Goal: Task Accomplishment & Management: Use online tool/utility

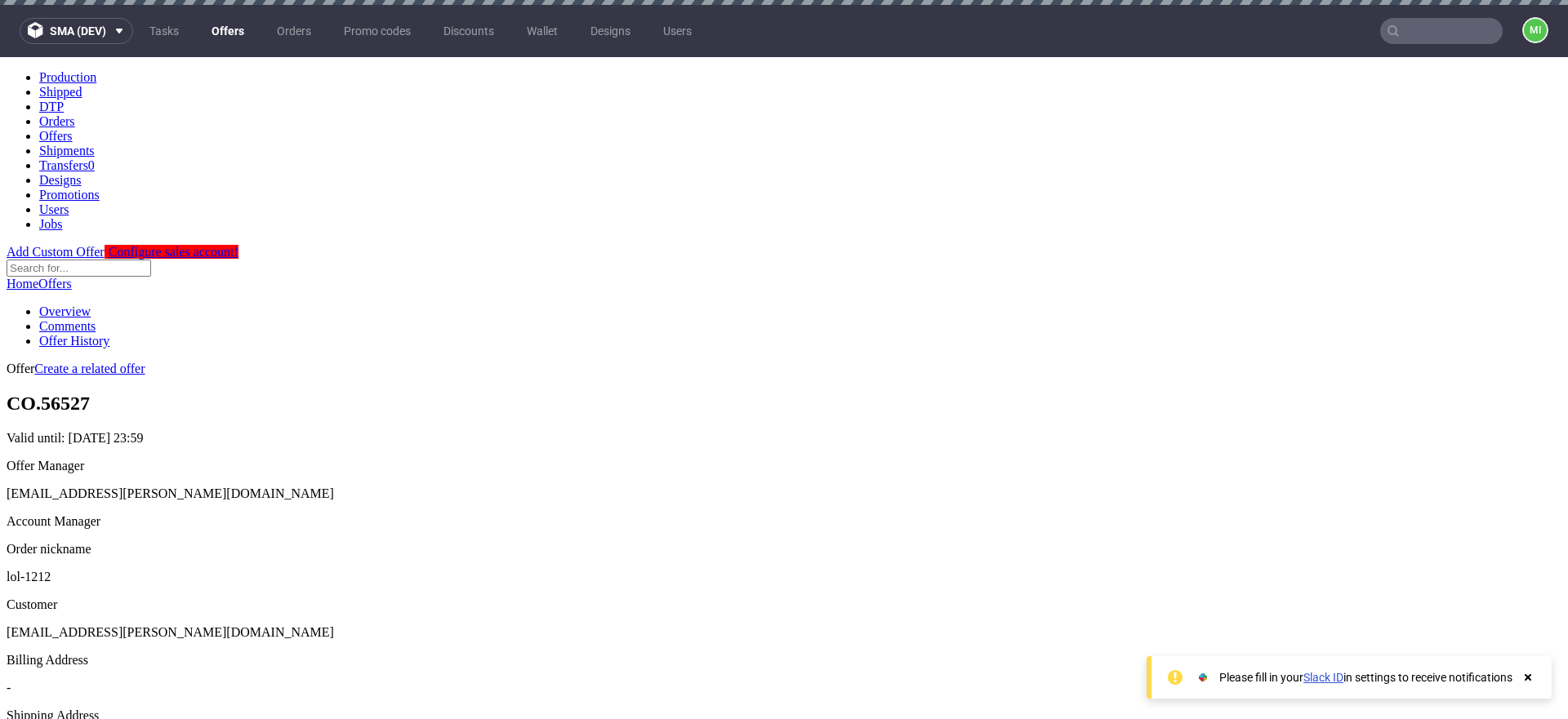
click at [226, 29] on link "Offers" at bounding box center [227, 31] width 53 height 26
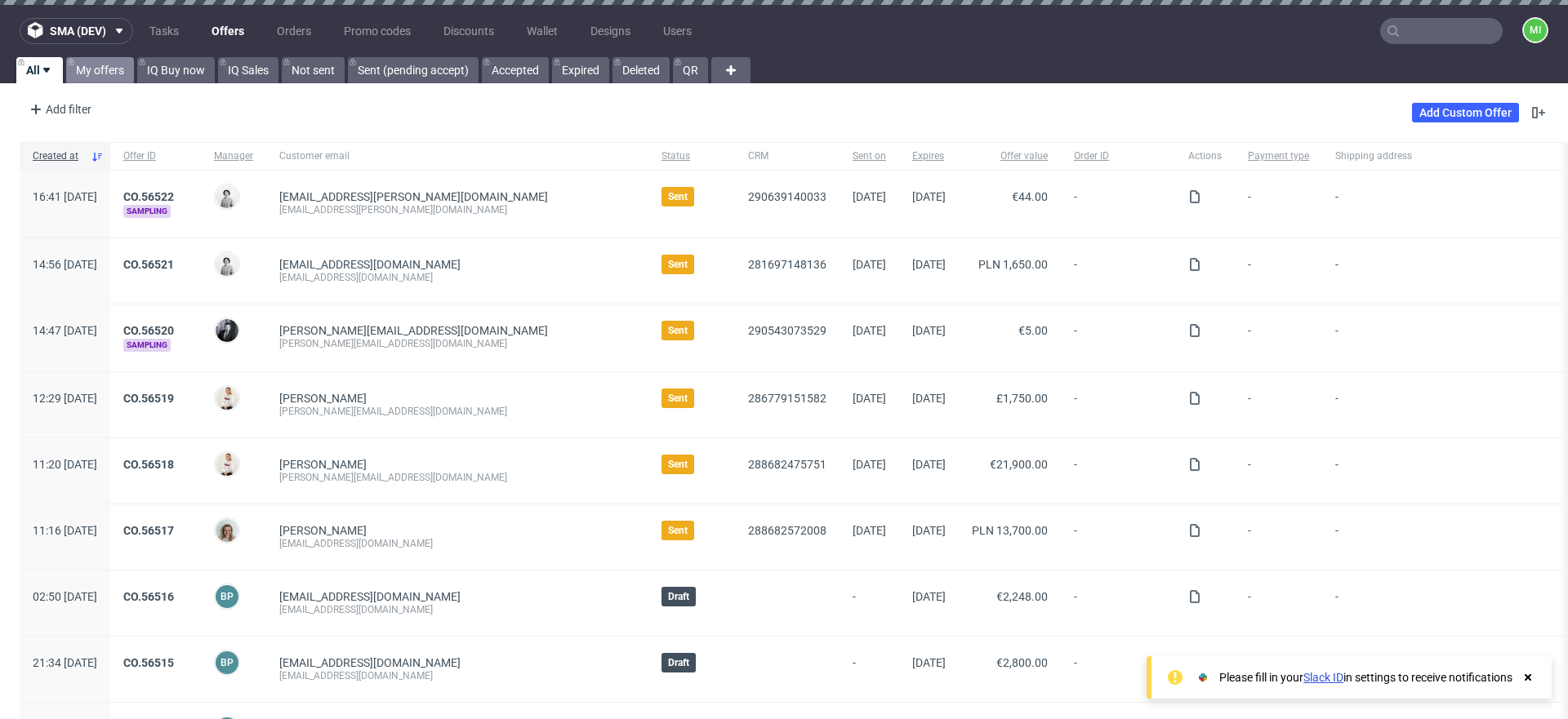
click at [97, 68] on link "My offers" at bounding box center [99, 70] width 68 height 26
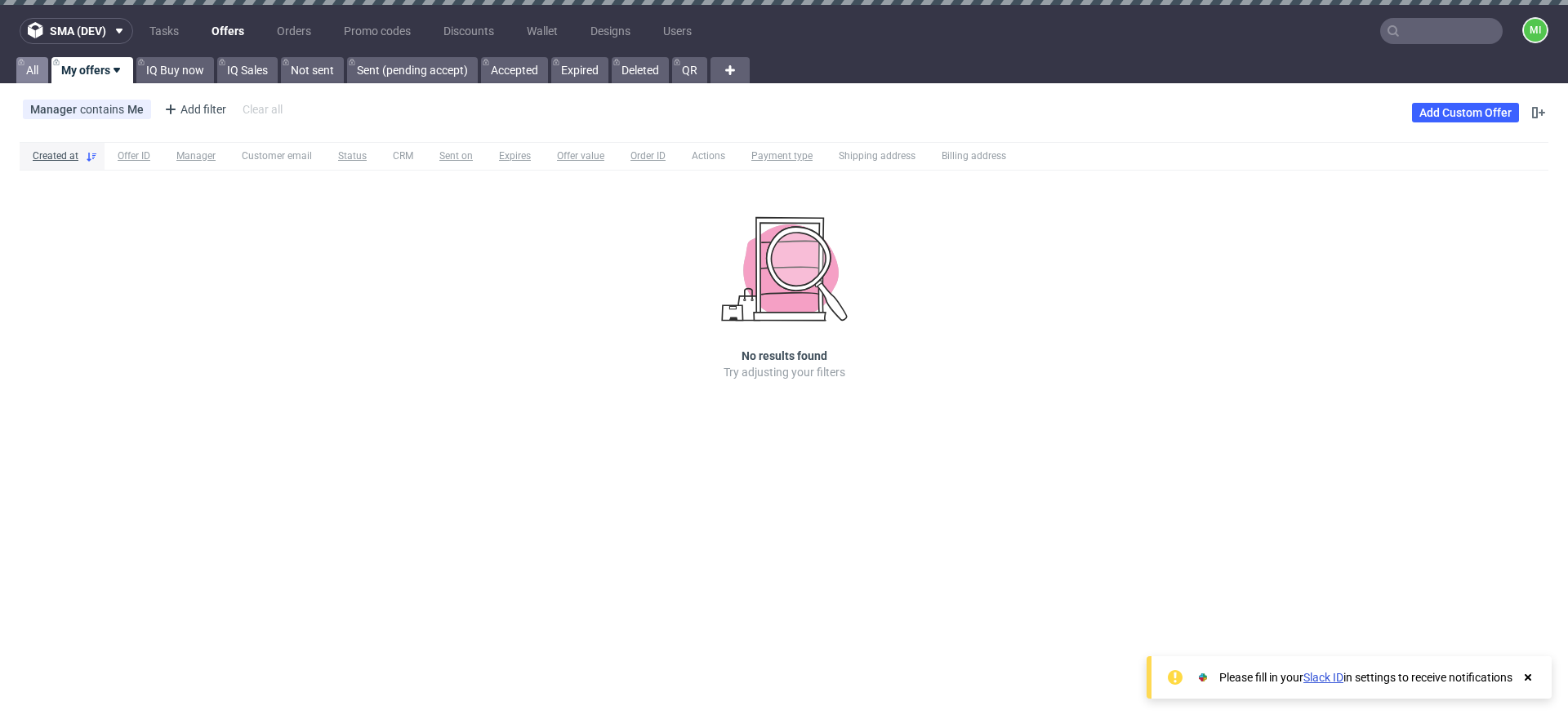
click at [39, 68] on link "All" at bounding box center [32, 70] width 32 height 26
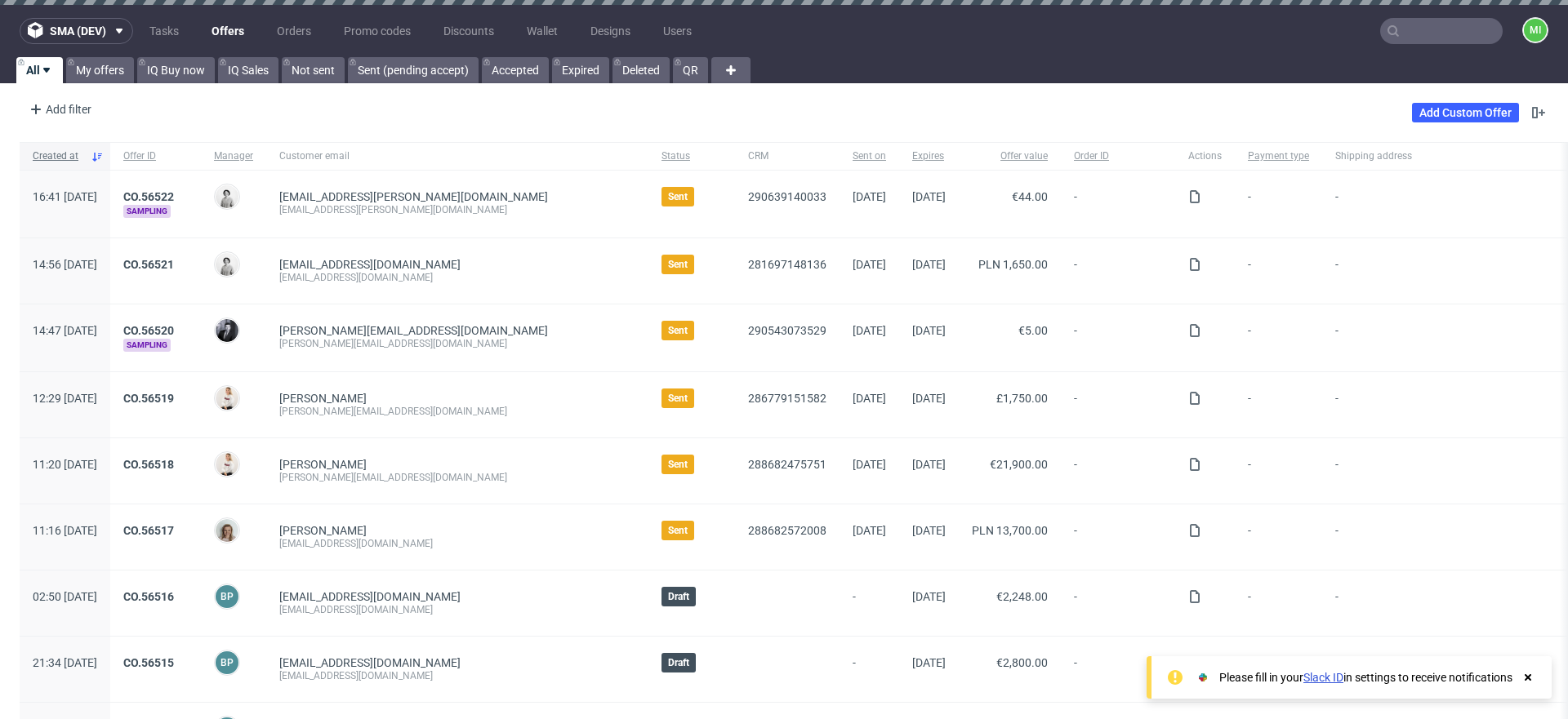
click at [84, 151] on span "Created at" at bounding box center [58, 156] width 52 height 14
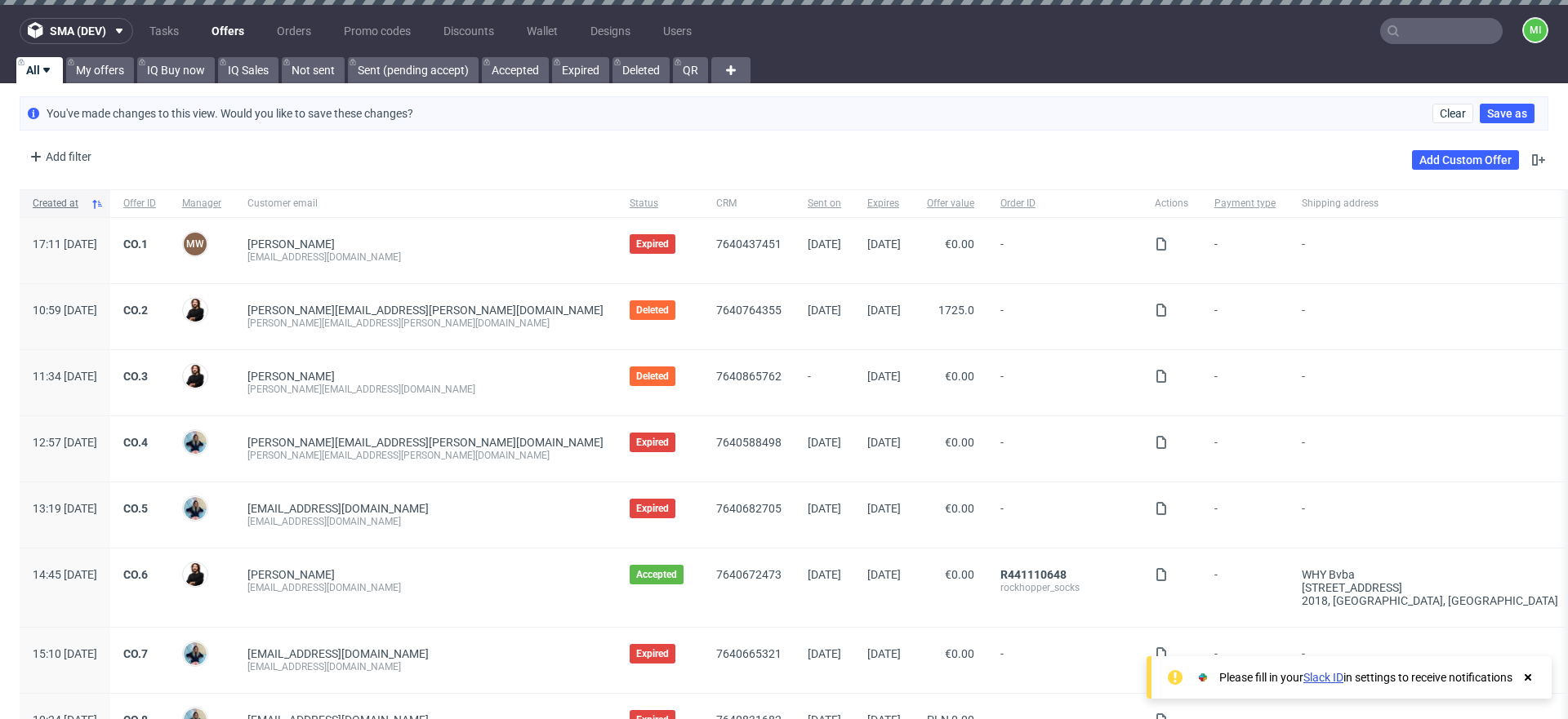
click at [84, 201] on span "Created at" at bounding box center [58, 203] width 52 height 14
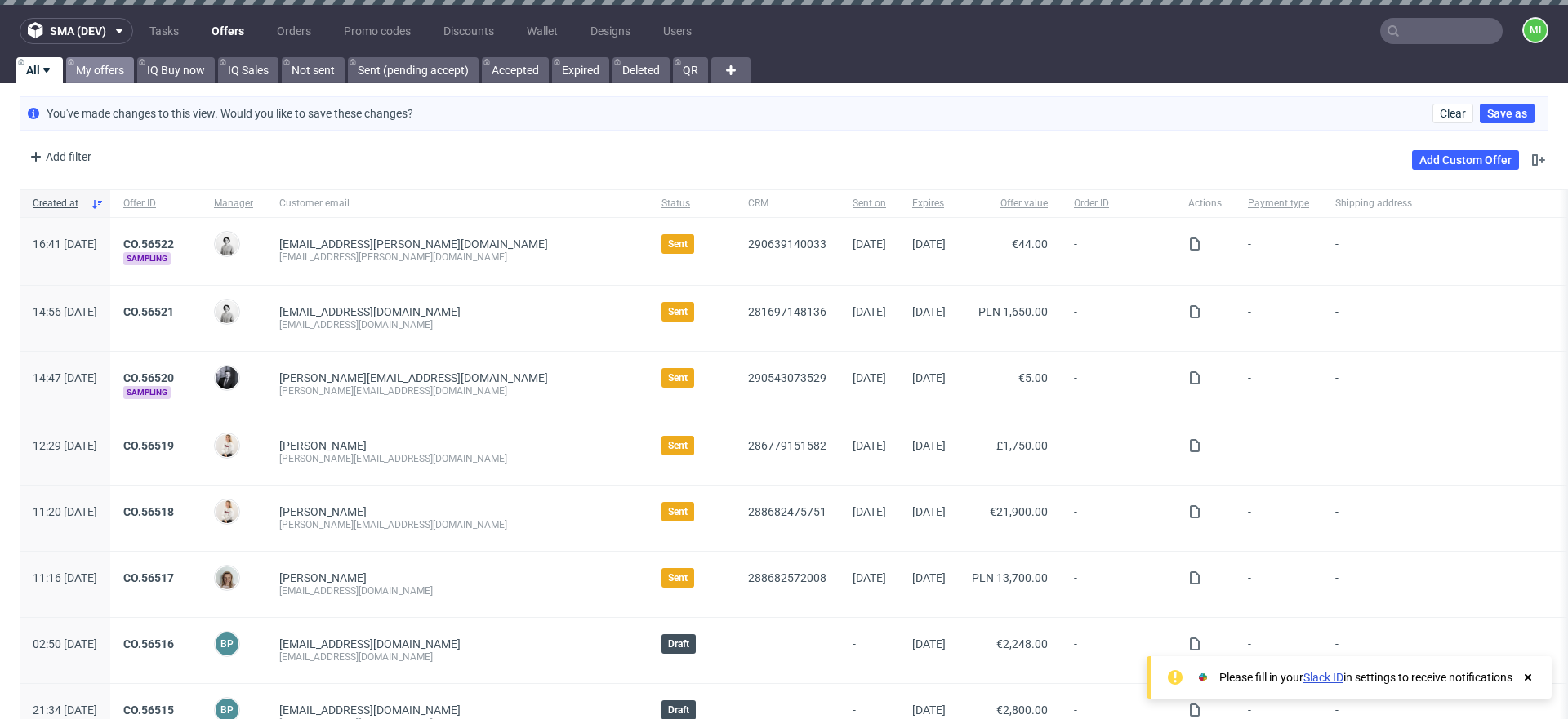
click at [109, 74] on link "My offers" at bounding box center [99, 70] width 68 height 26
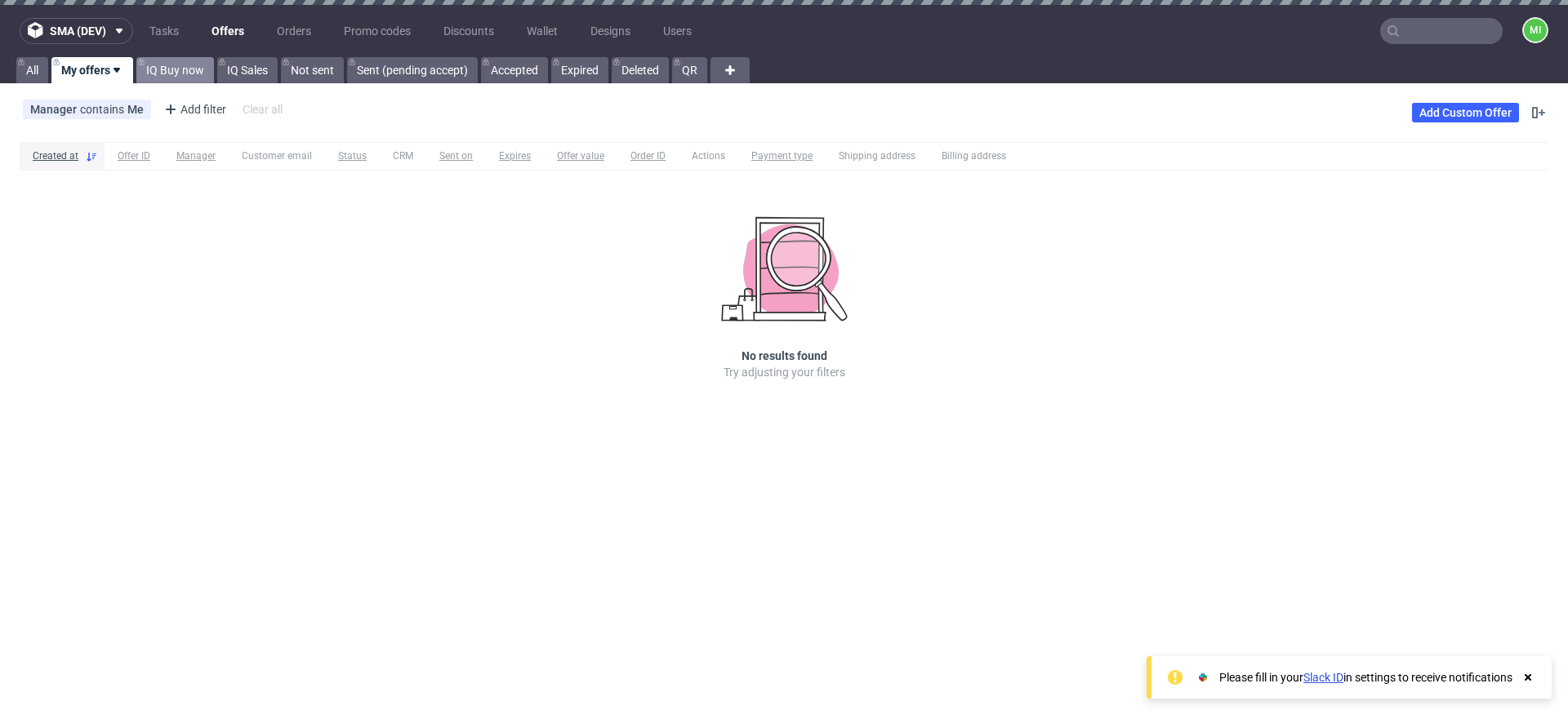
click at [162, 71] on link "IQ Buy now" at bounding box center [175, 70] width 77 height 26
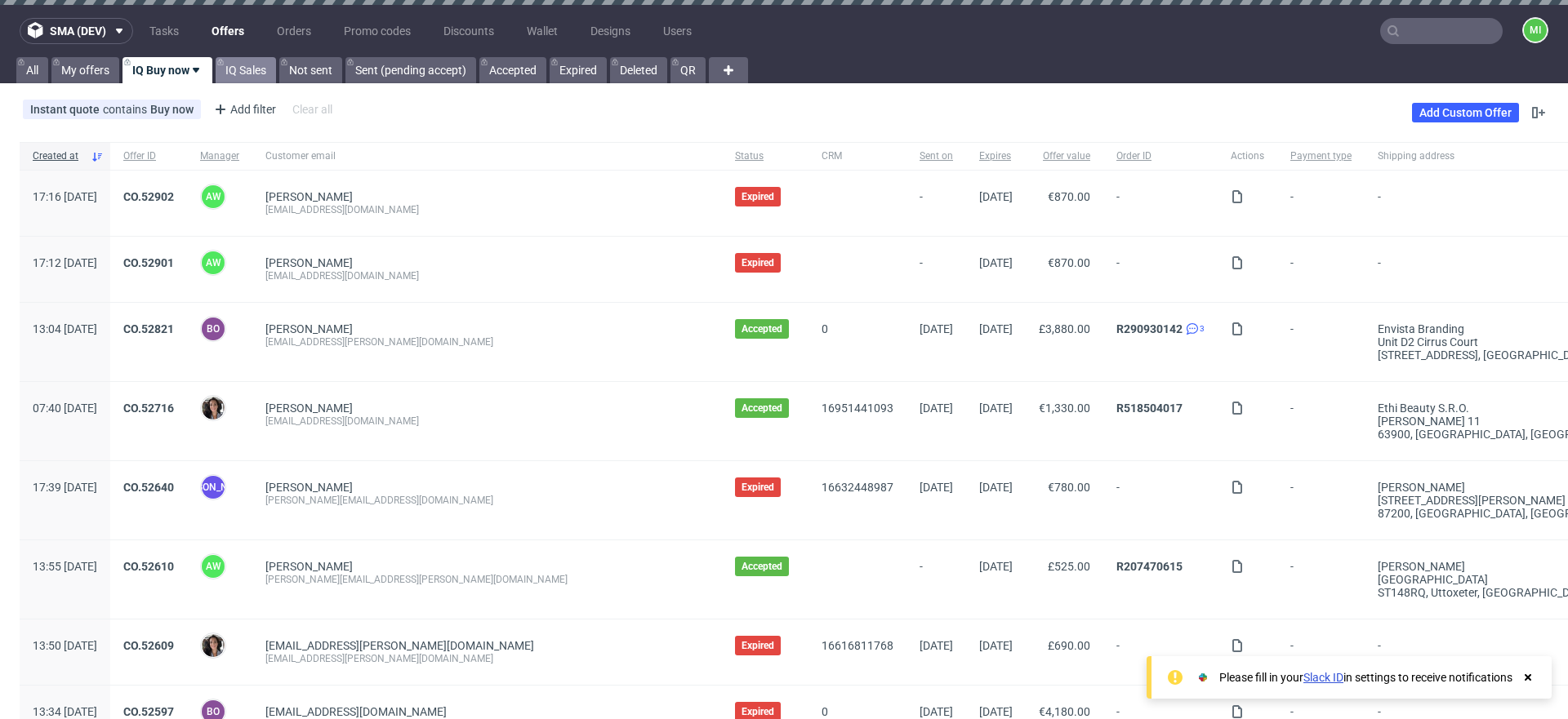
click at [245, 73] on link "IQ Sales" at bounding box center [245, 70] width 60 height 26
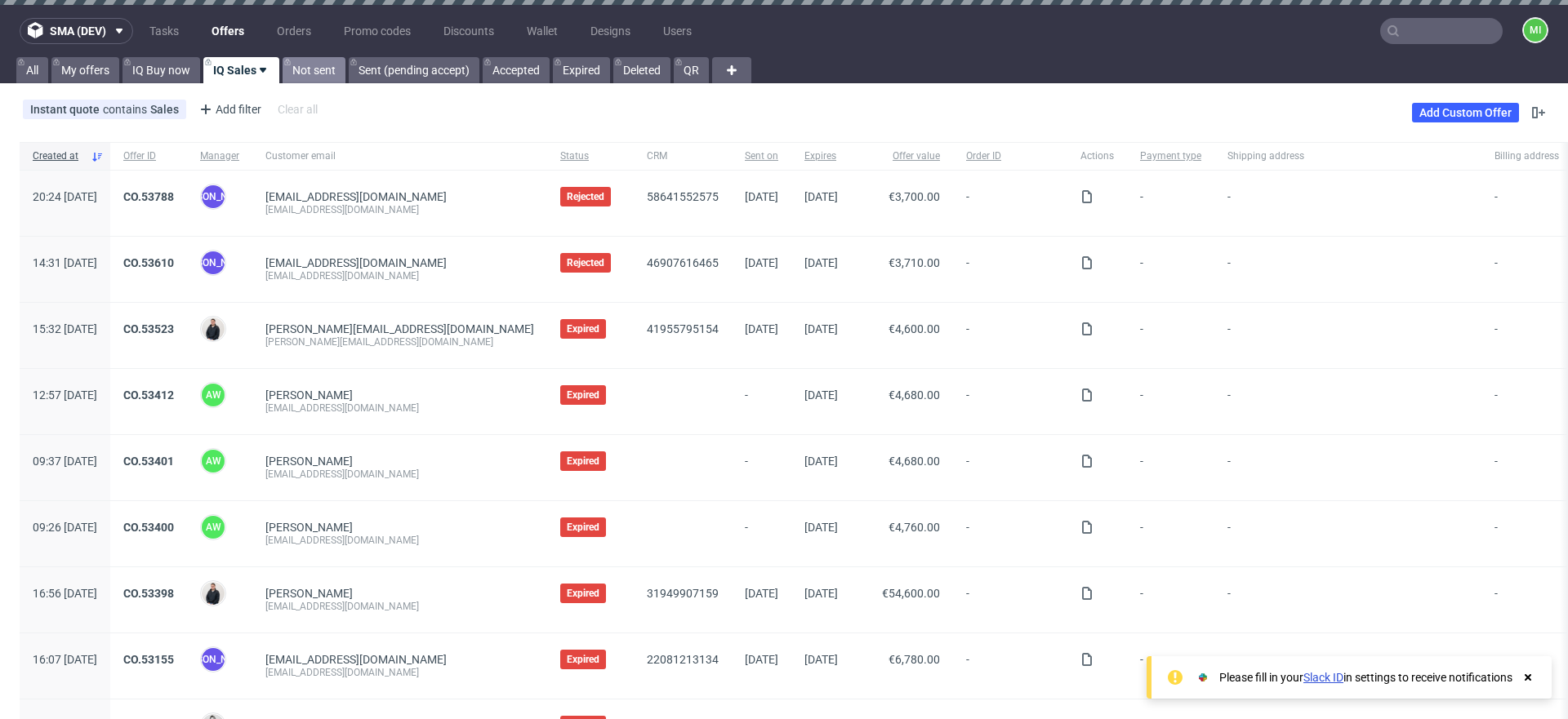
click at [312, 74] on link "Not sent" at bounding box center [314, 70] width 63 height 26
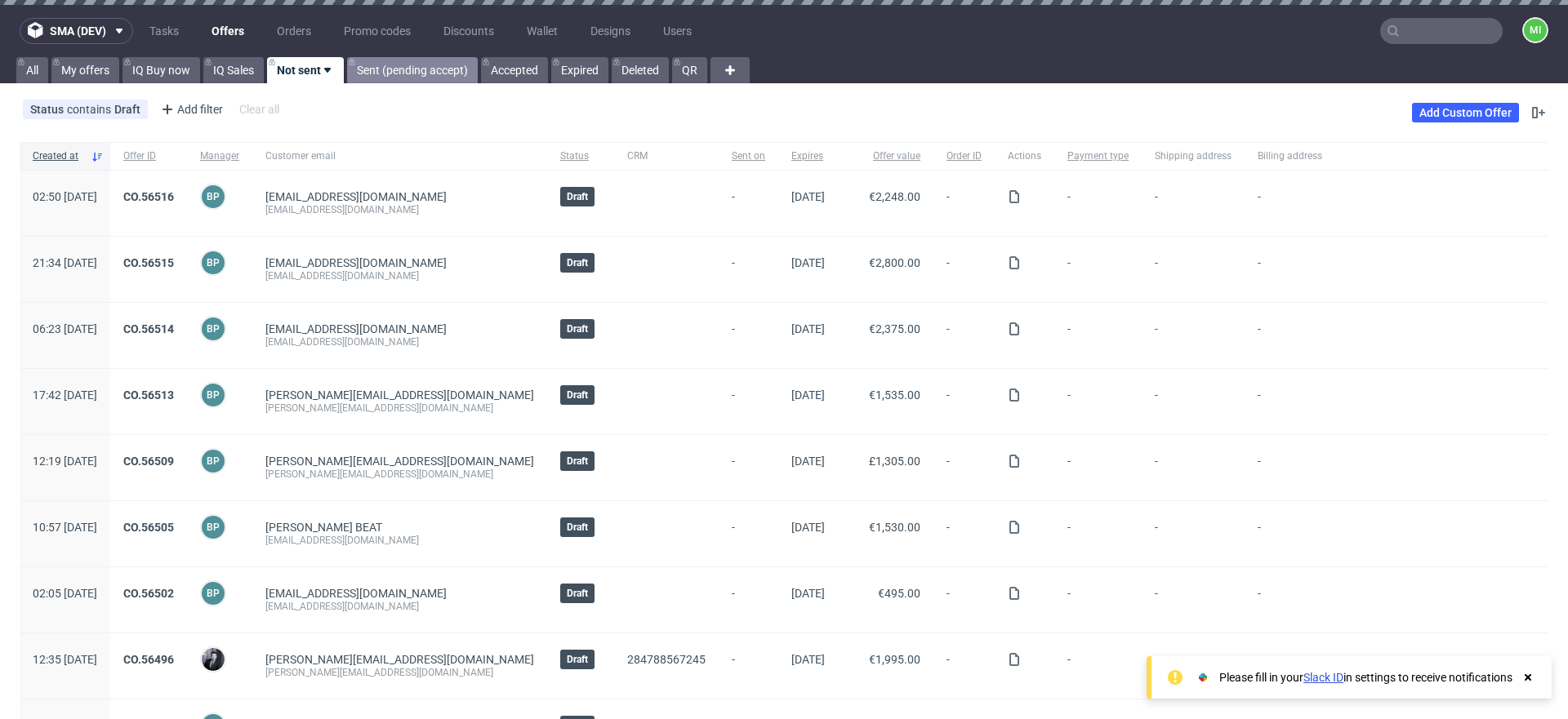
click at [393, 71] on link "Sent (pending accept)" at bounding box center [412, 70] width 131 height 26
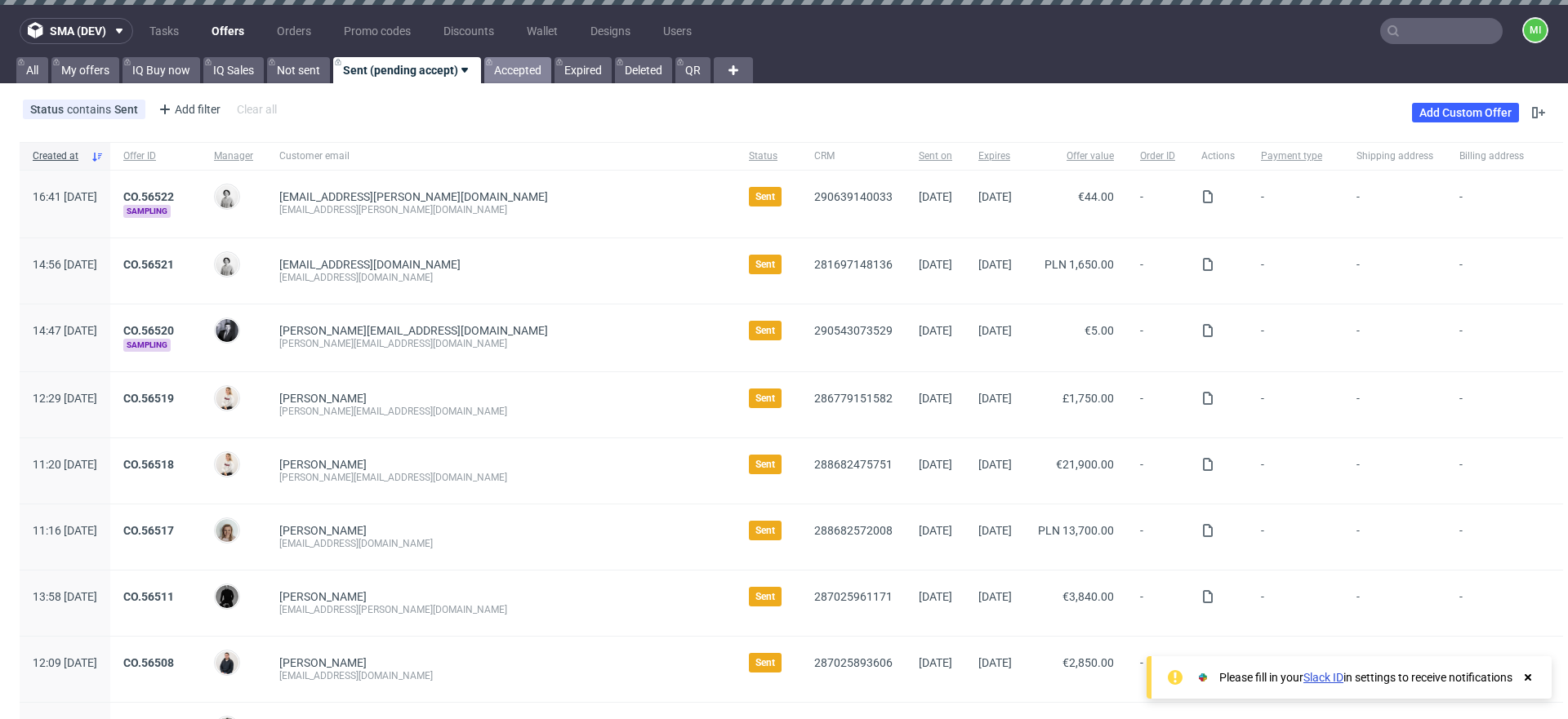
click at [502, 81] on link "Accepted" at bounding box center [518, 70] width 67 height 26
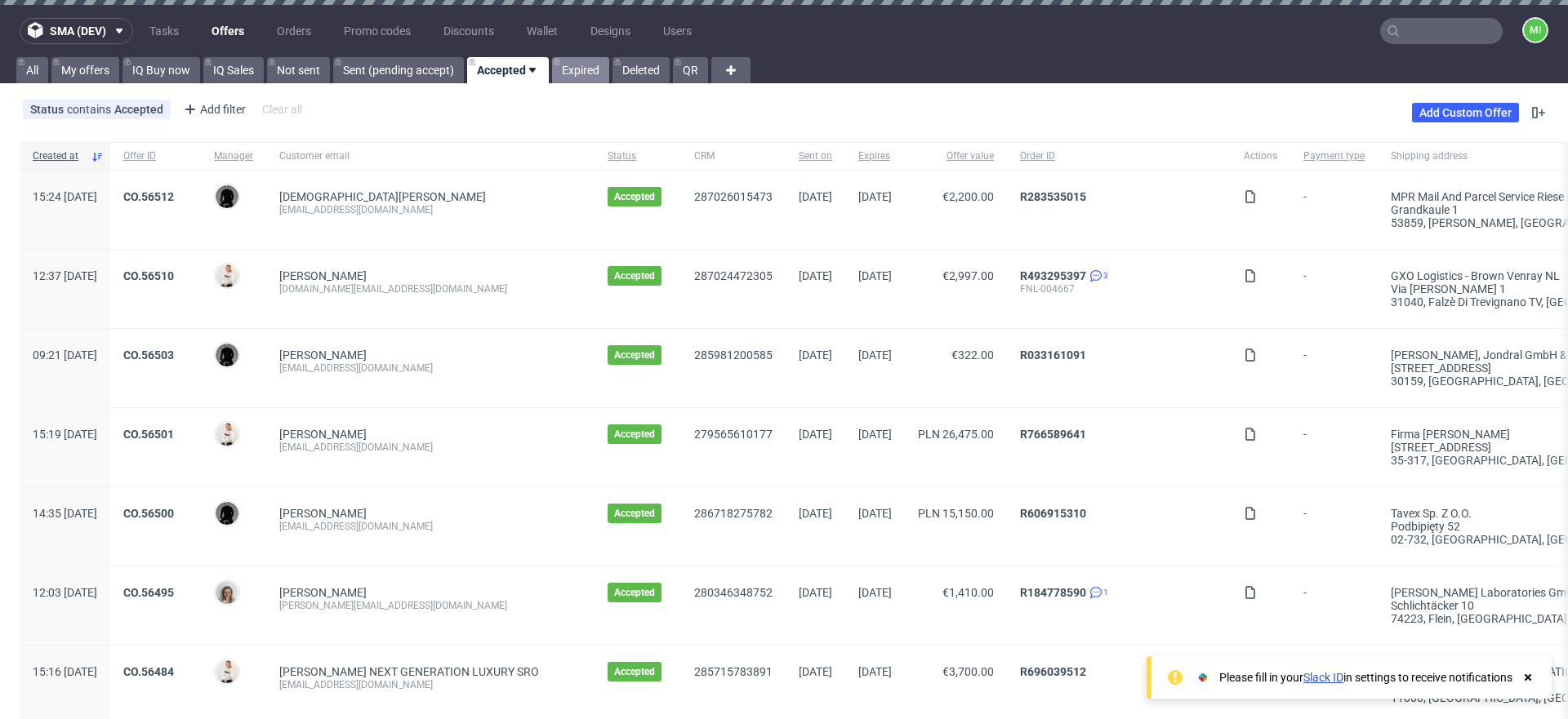
click at [585, 76] on link "Expired" at bounding box center [581, 70] width 57 height 26
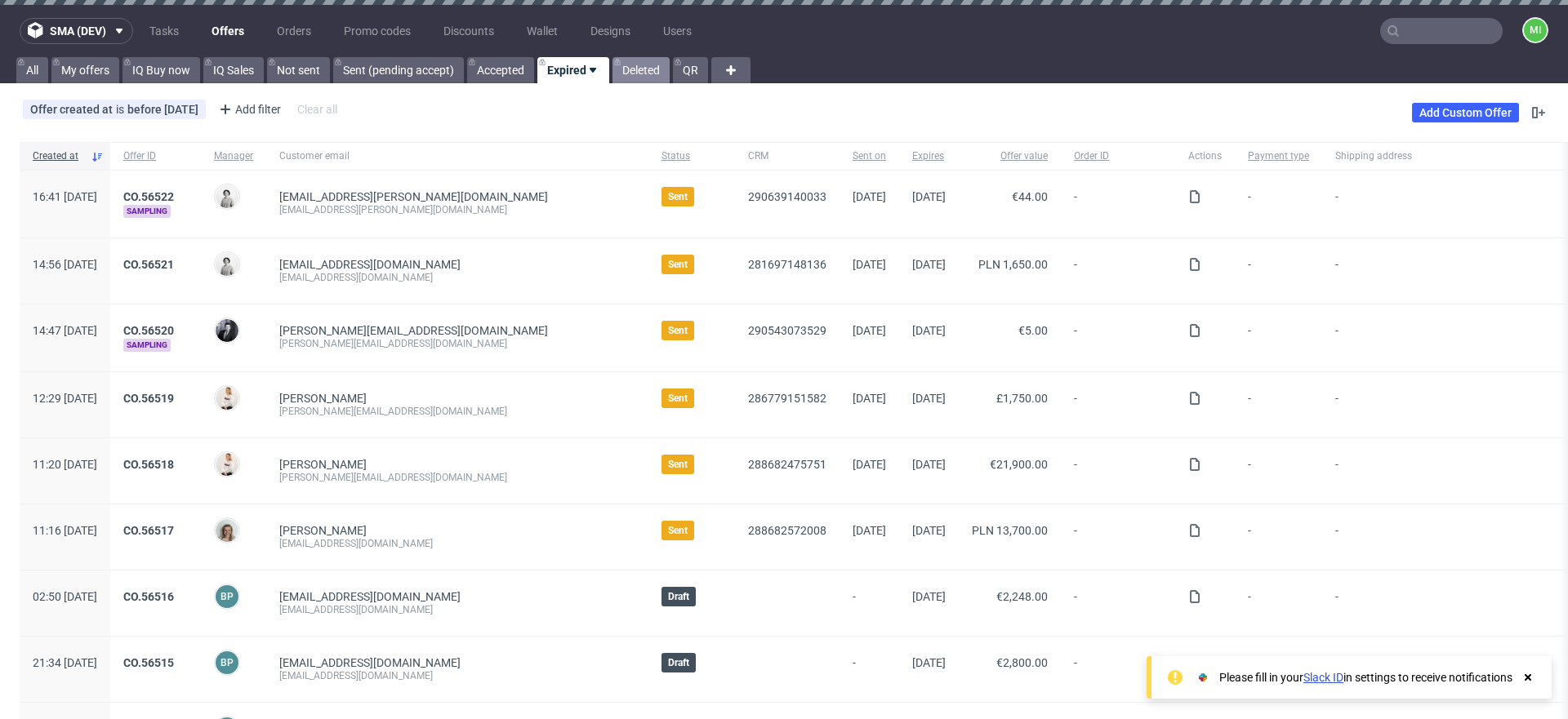
click at [642, 74] on link "Deleted" at bounding box center [641, 70] width 57 height 26
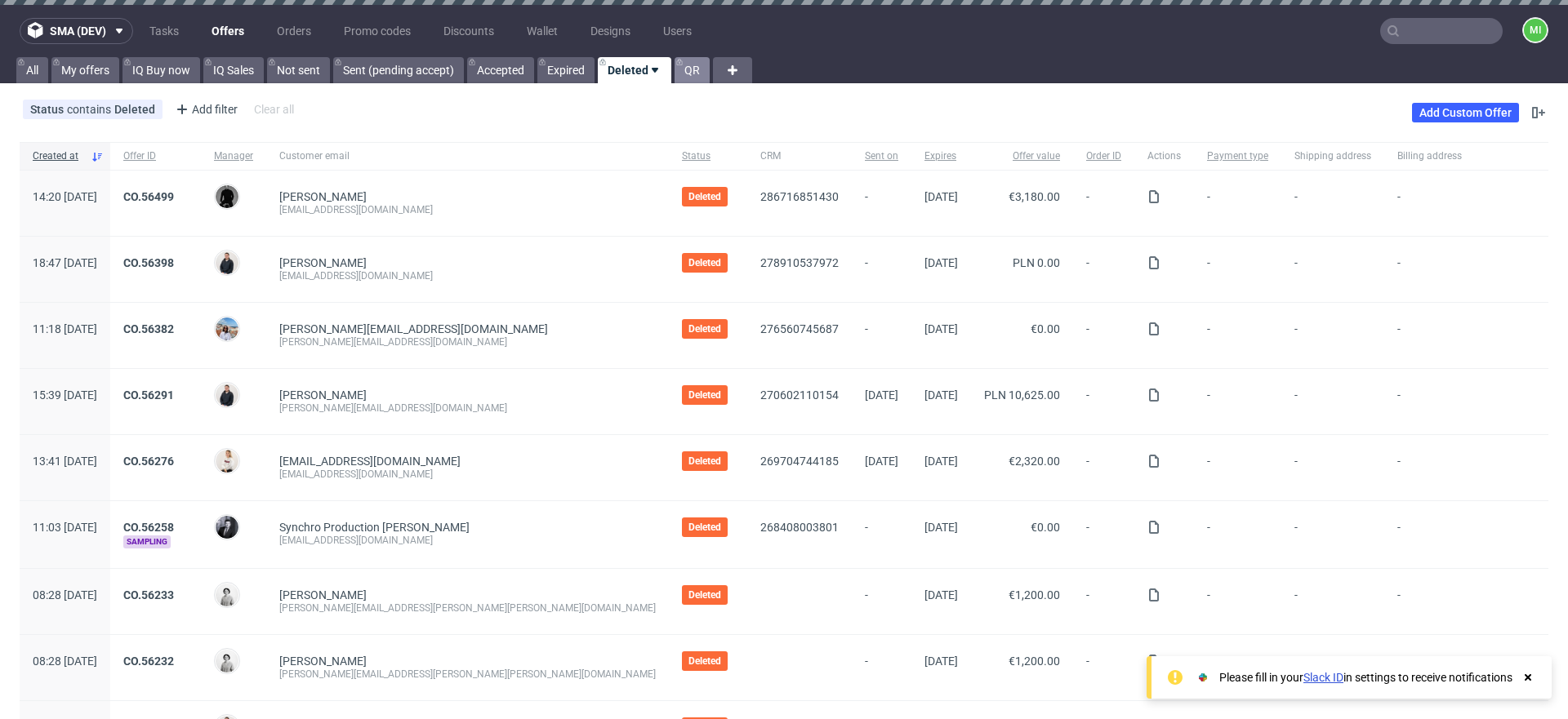
click at [678, 74] on link "QR" at bounding box center [691, 70] width 35 height 26
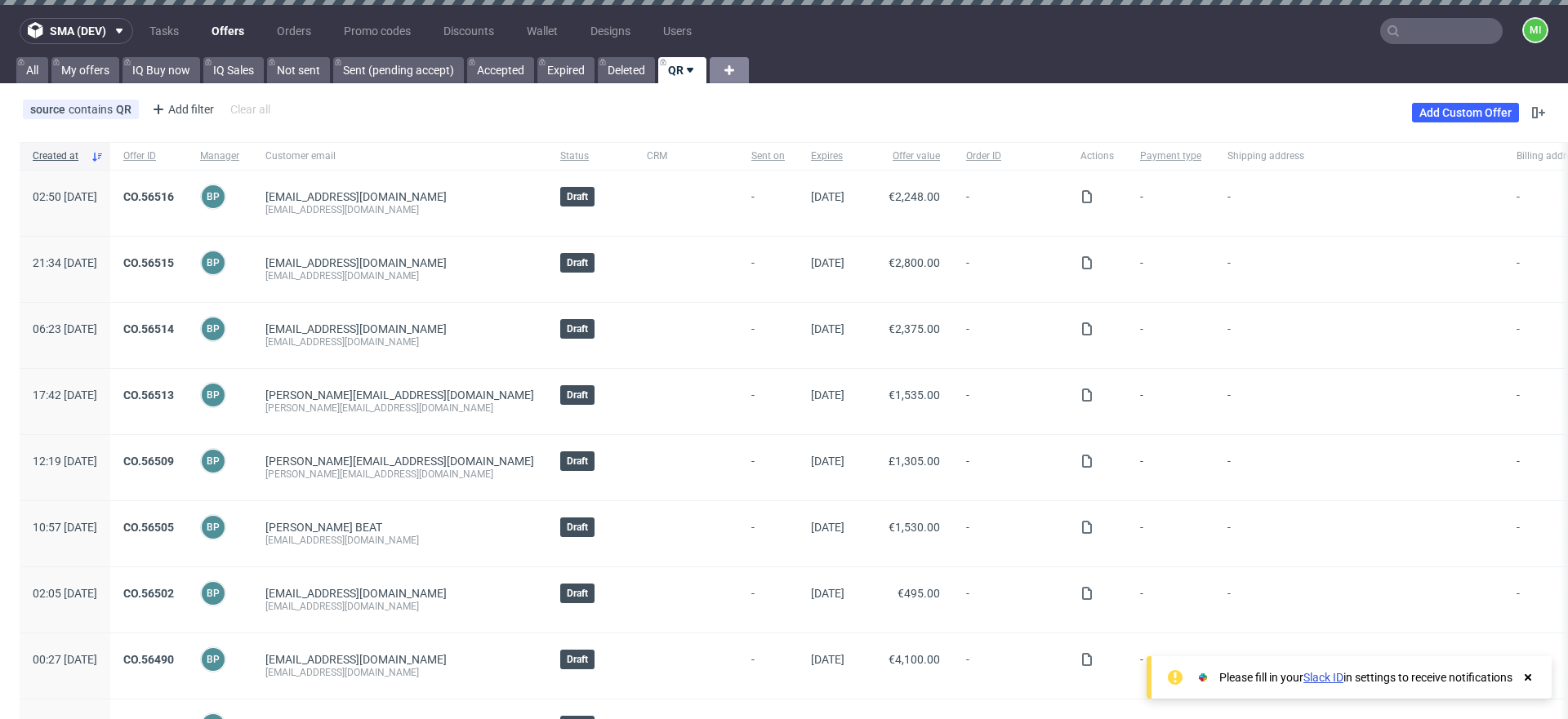
click at [731, 72] on use at bounding box center [730, 70] width 10 height 10
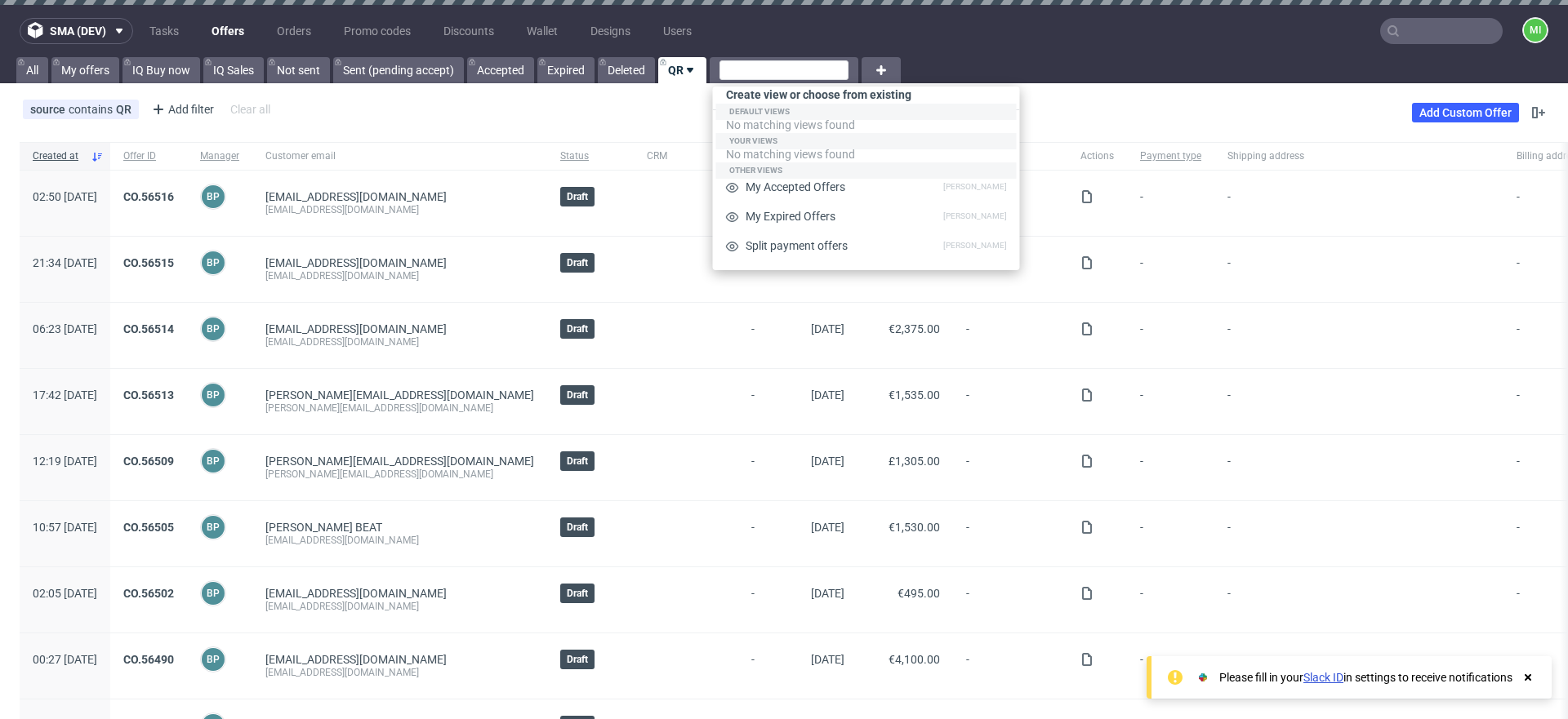
click at [973, 63] on div "All My offers IQ Buy now IQ Sales Not sent Sent (pending accept) Accepted Expir…" at bounding box center [784, 70] width 1568 height 26
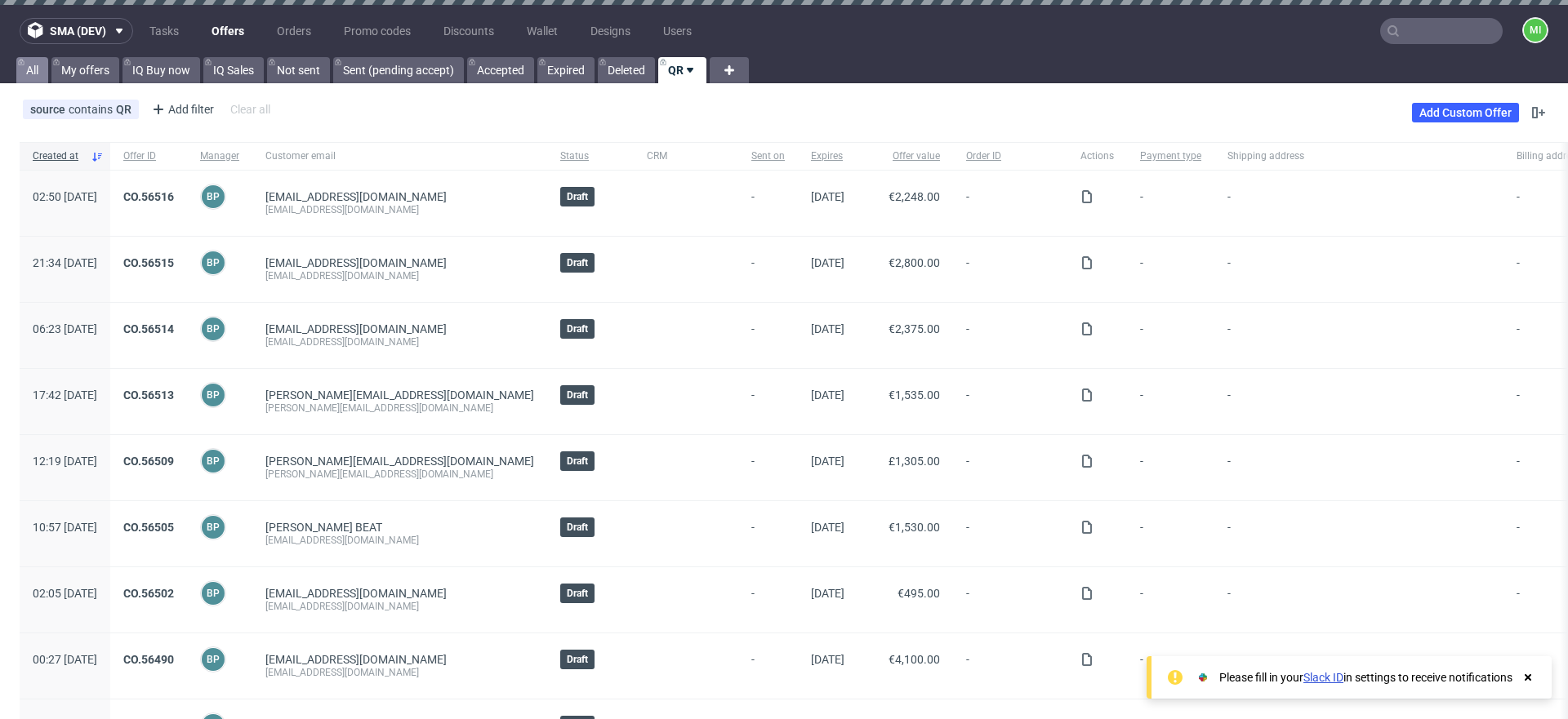
click at [32, 74] on link "All" at bounding box center [32, 70] width 32 height 26
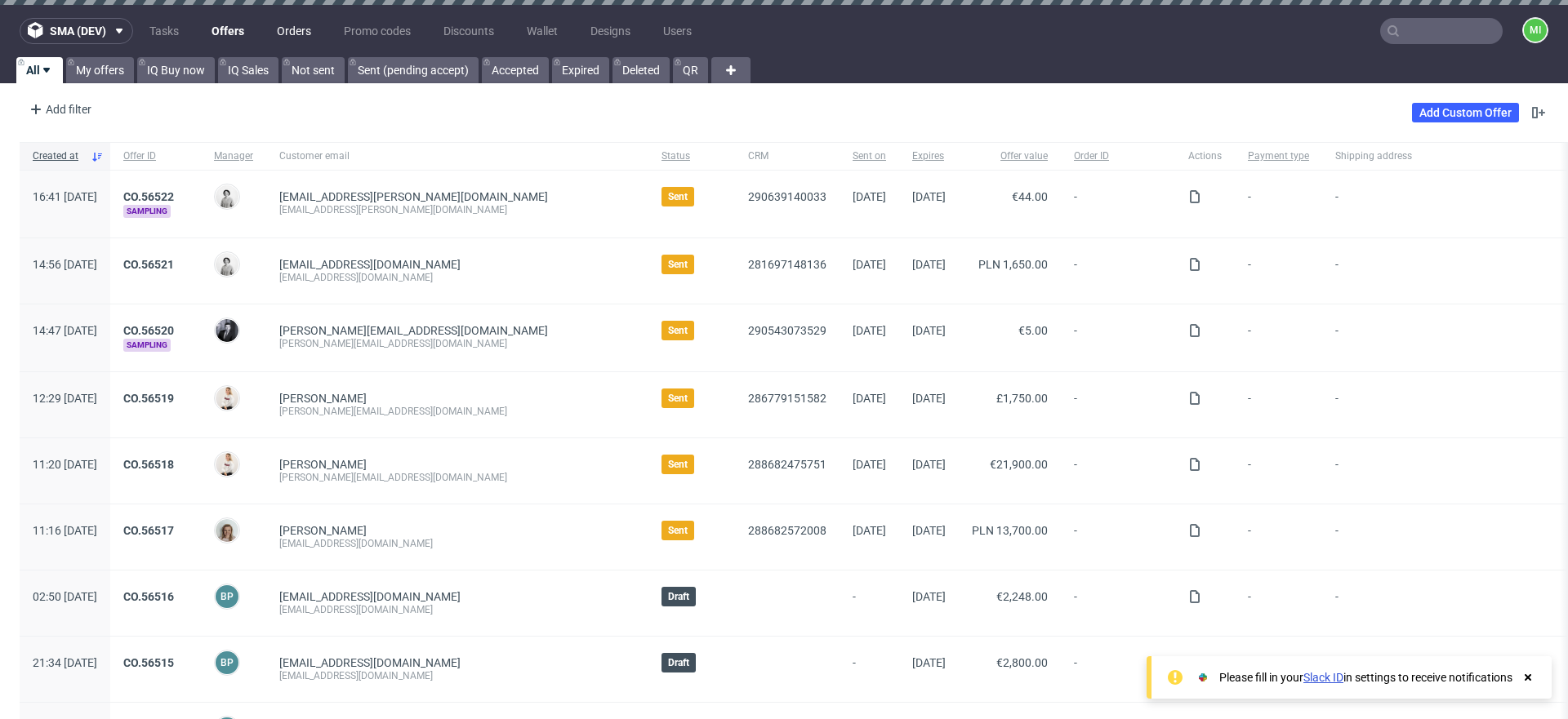
click at [295, 33] on link "Orders" at bounding box center [294, 31] width 53 height 26
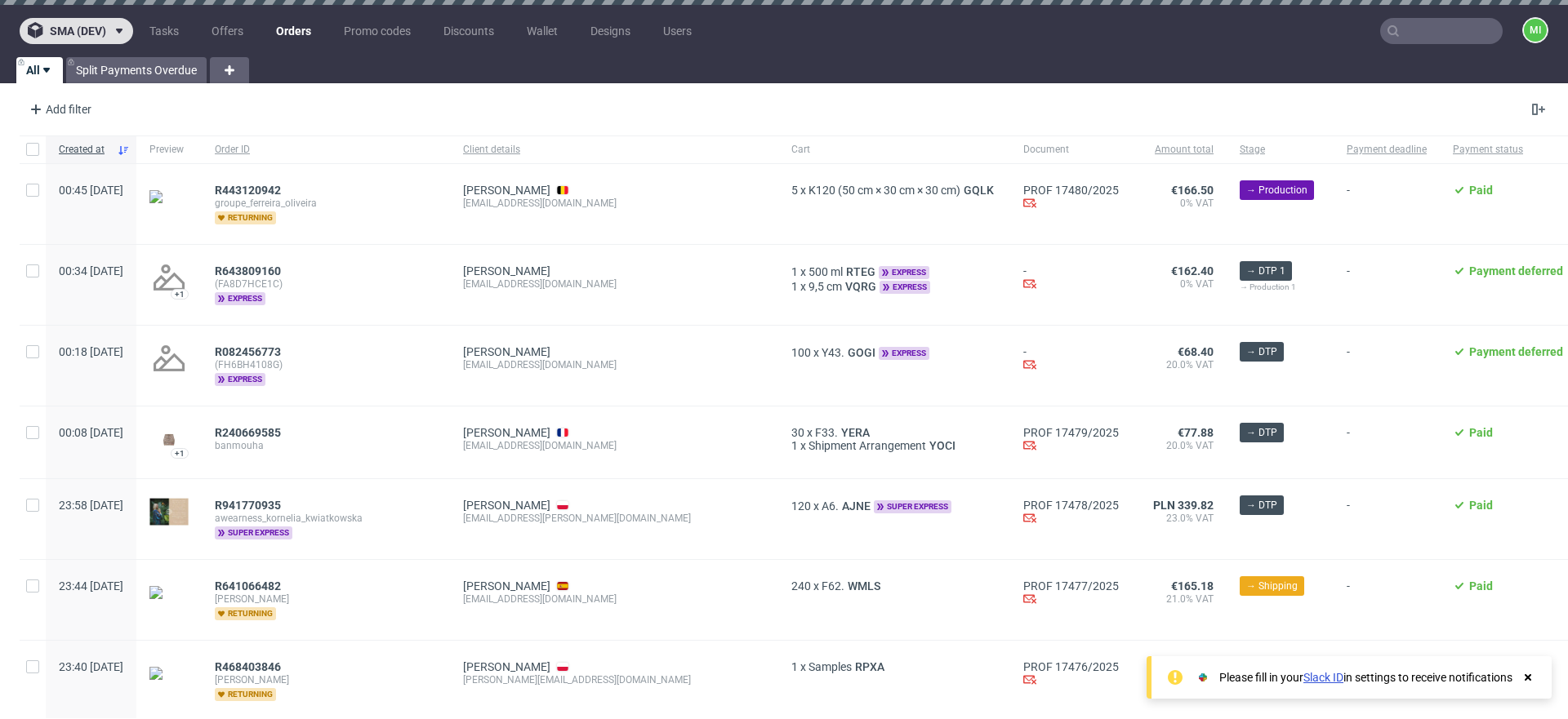
click at [61, 31] on span "sma (dev)" at bounding box center [77, 32] width 56 height 11
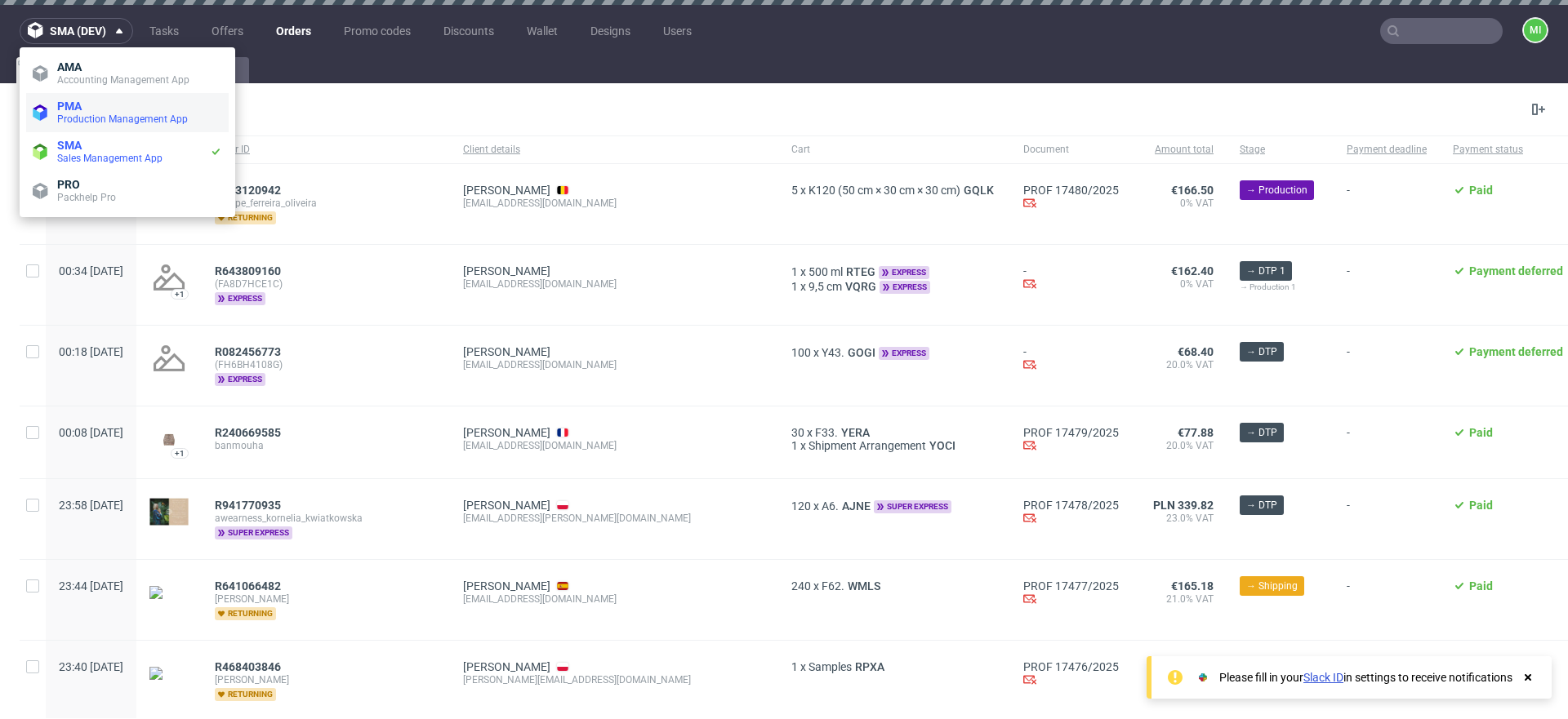
click at [125, 111] on span "PMA" at bounding box center [139, 106] width 165 height 13
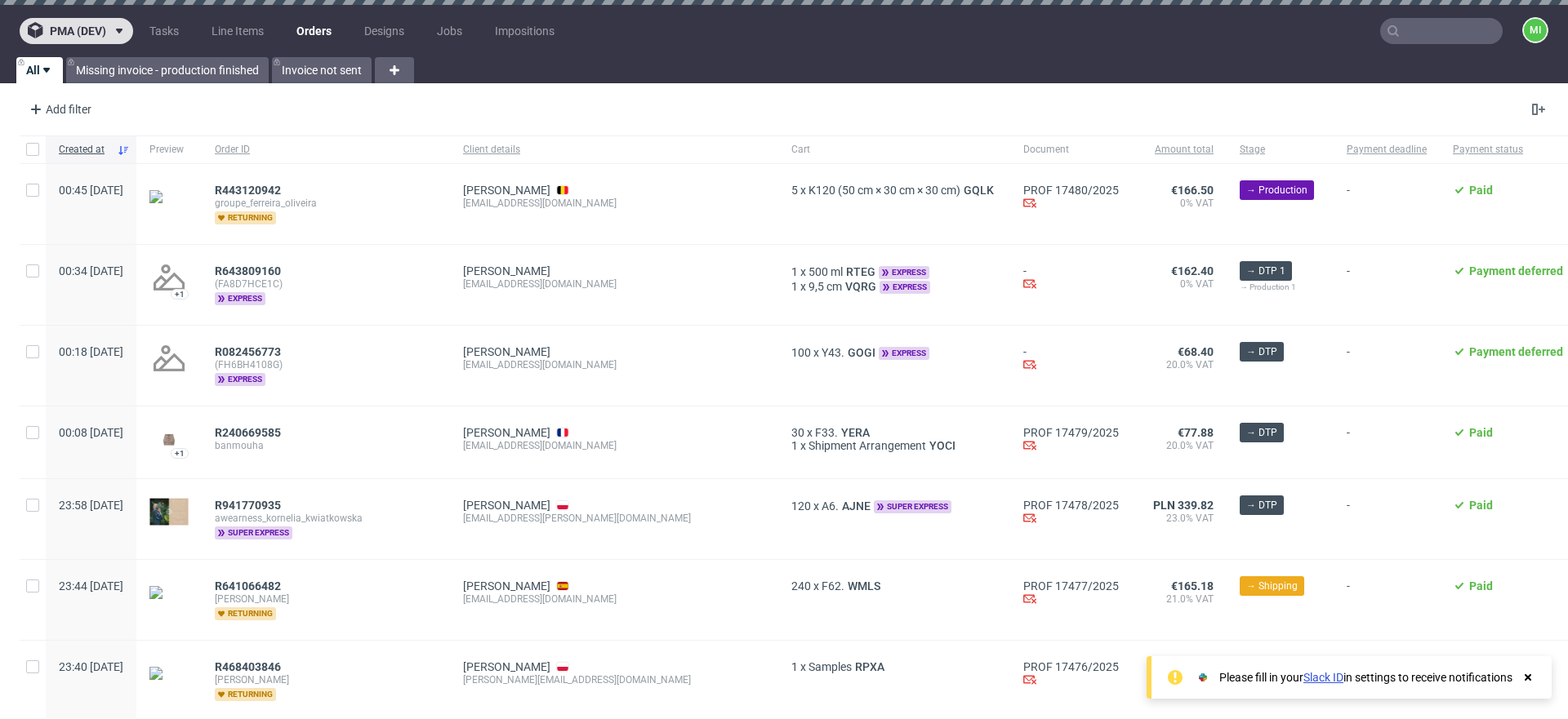
click at [110, 25] on span at bounding box center [116, 32] width 20 height 13
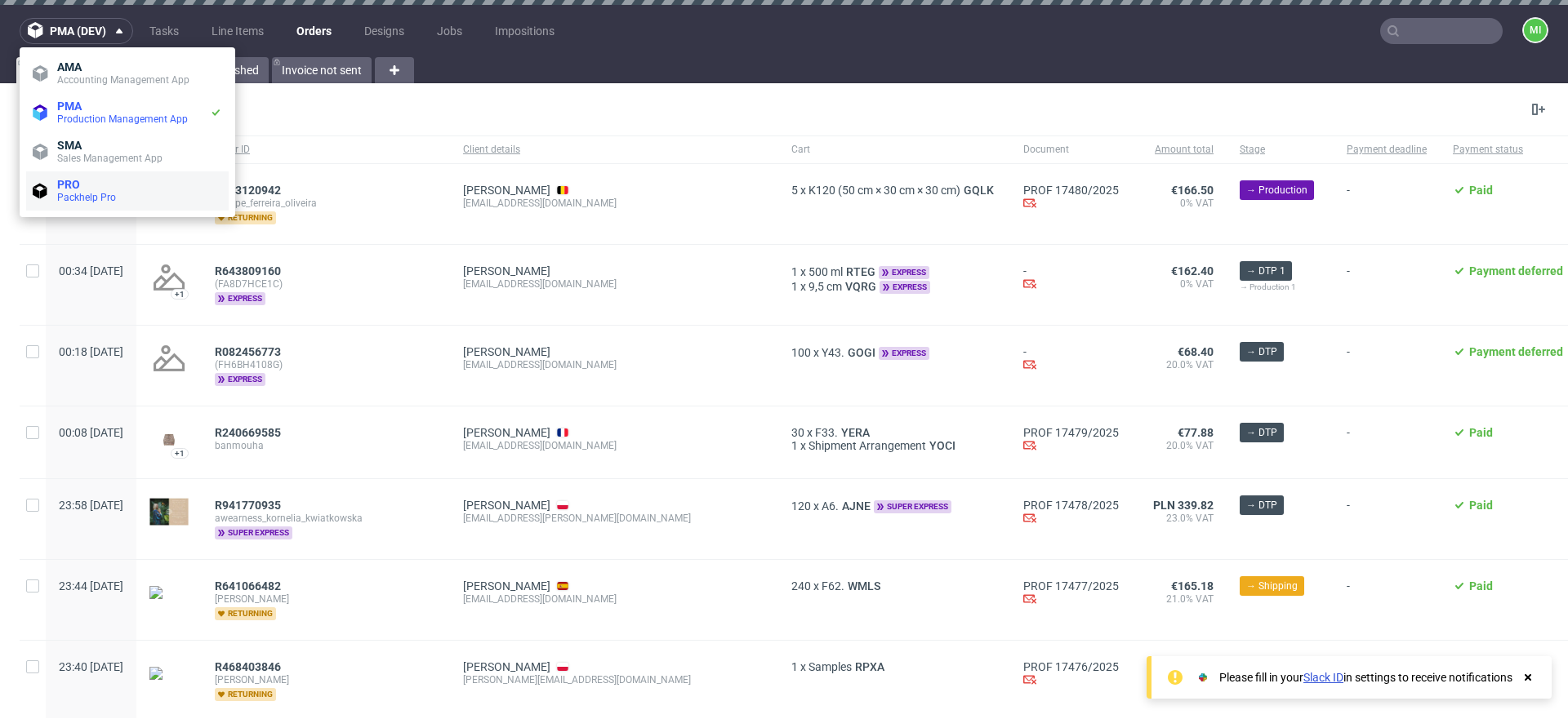
click at [88, 193] on span "Packhelp Pro" at bounding box center [87, 198] width 59 height 11
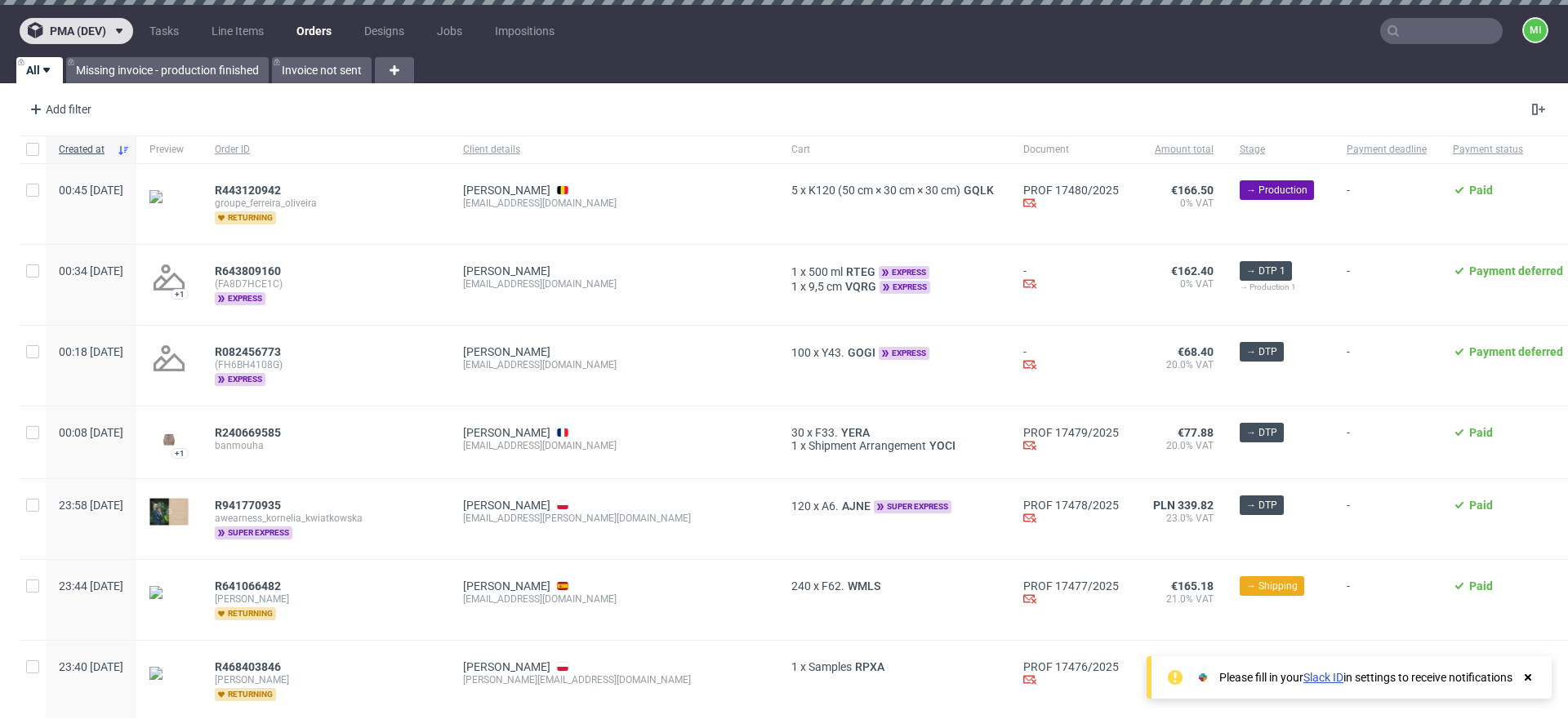
click at [59, 32] on span "pma (dev)" at bounding box center [77, 32] width 56 height 11
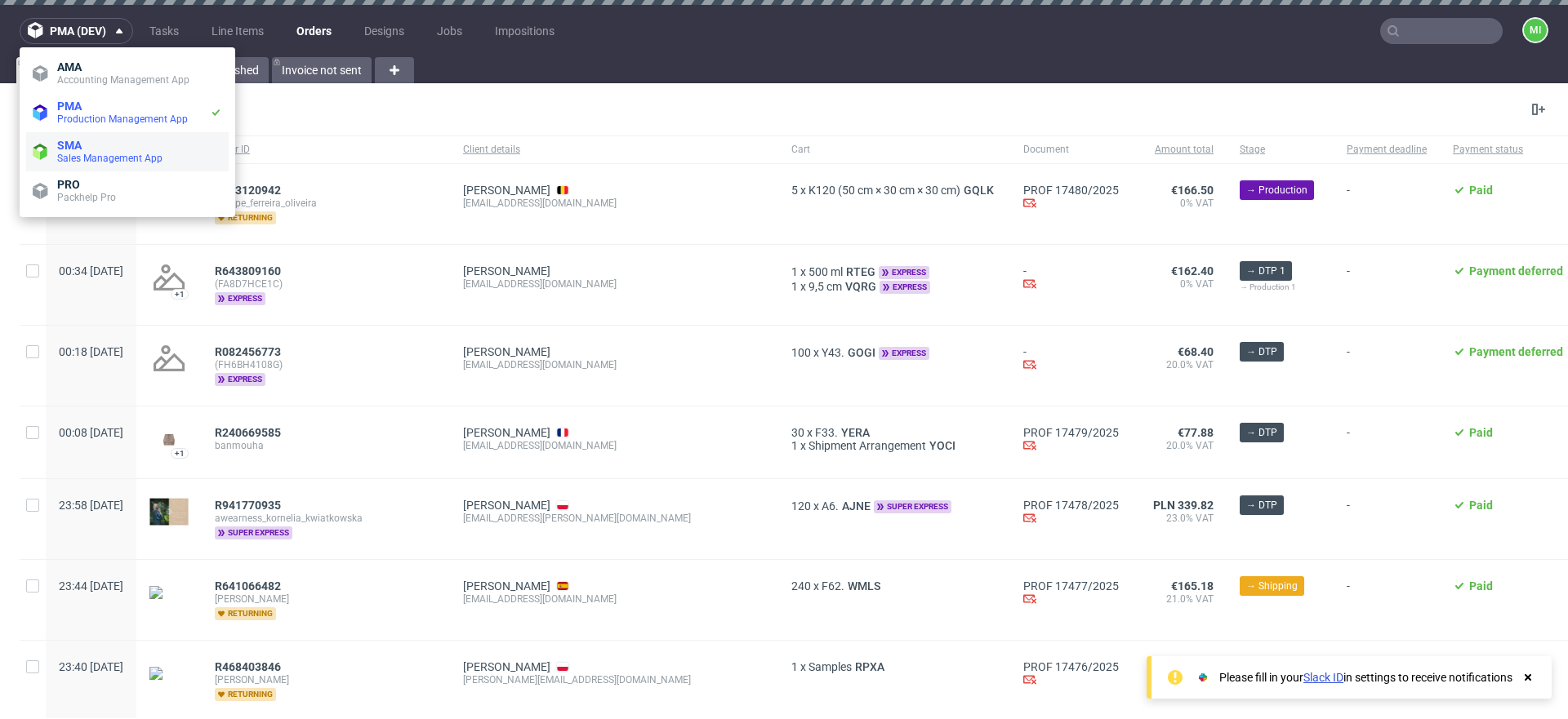
click at [80, 147] on span "SMA" at bounding box center [70, 145] width 25 height 13
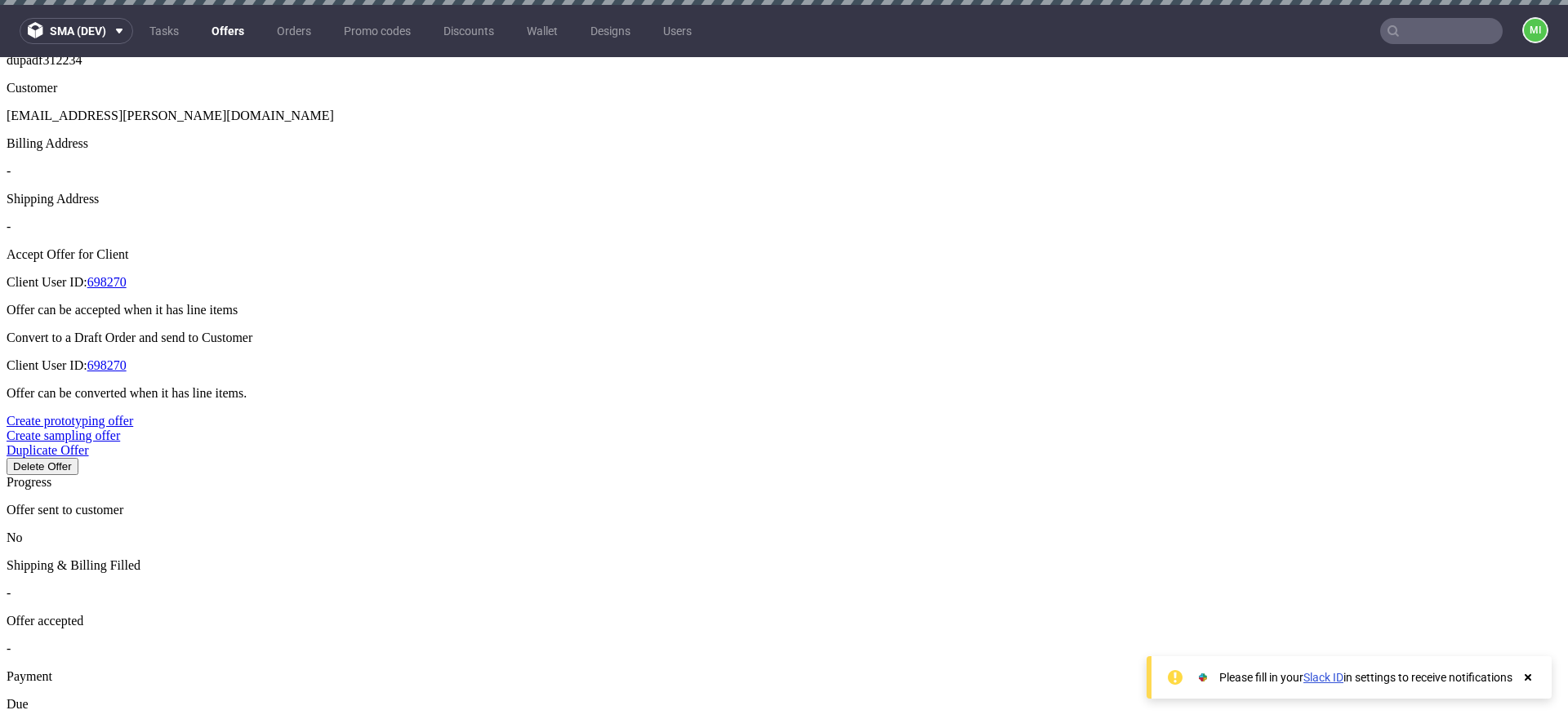
scroll to position [525, 0]
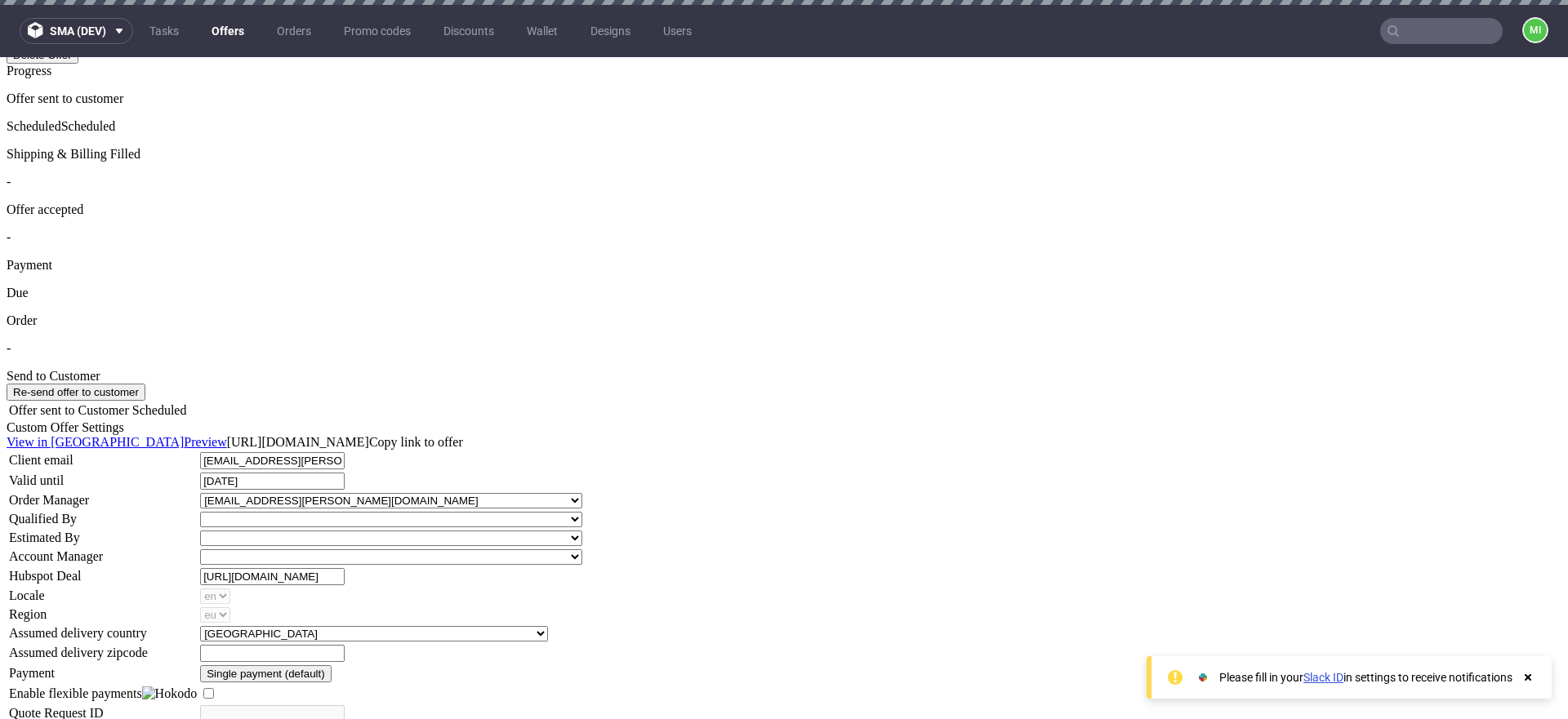
scroll to position [933, 0]
drag, startPoint x: 1309, startPoint y: 201, endPoint x: 1322, endPoint y: 211, distance: 16.4
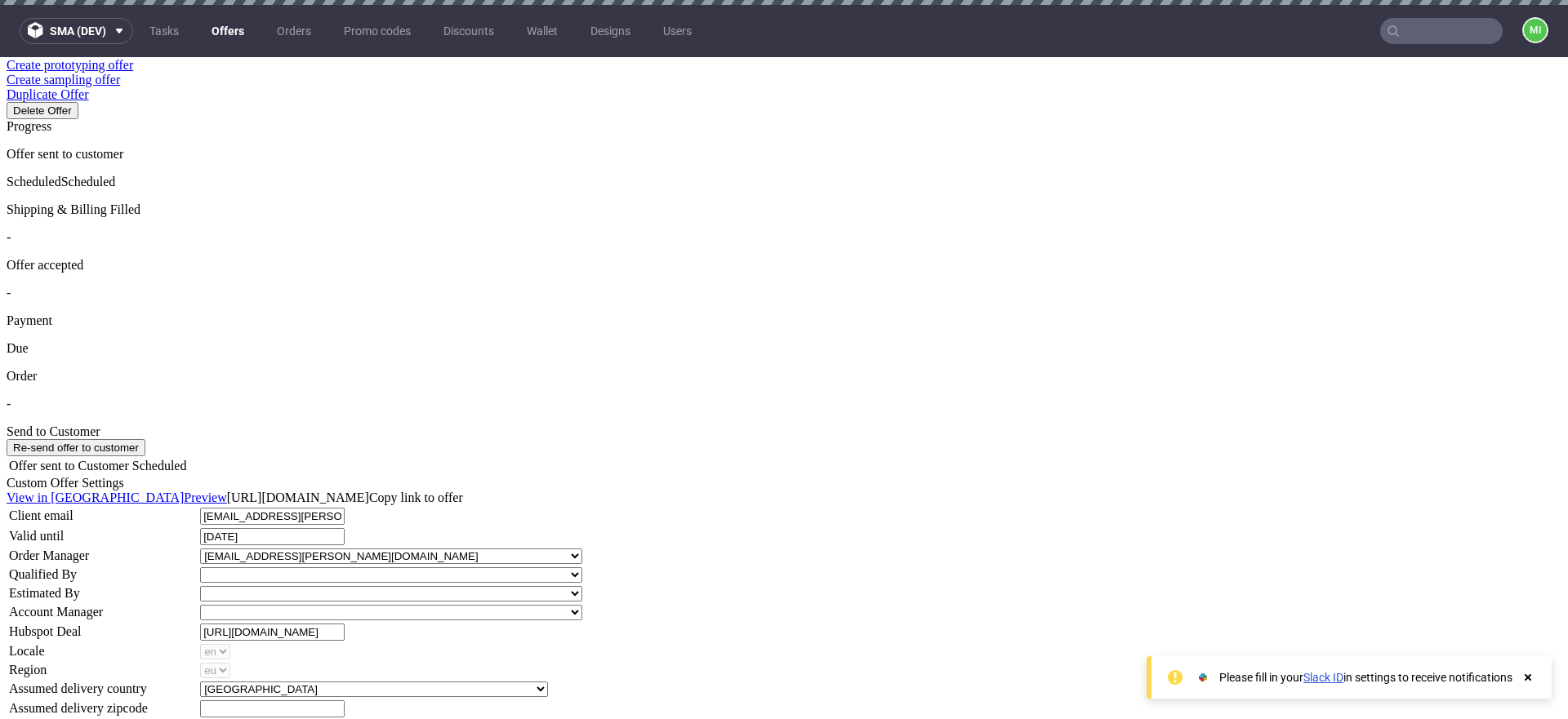
scroll to position [876, 0]
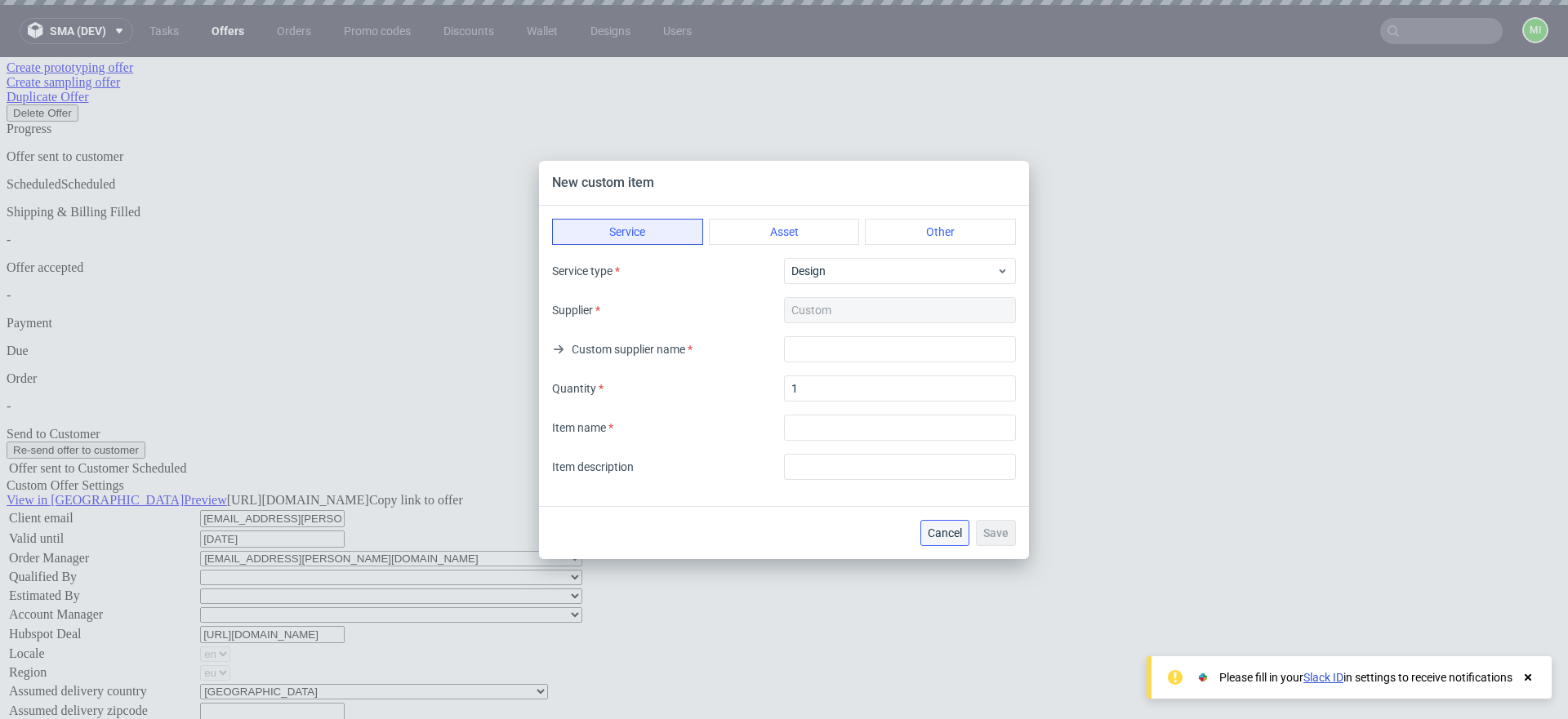
click at [934, 535] on span "Cancel" at bounding box center [944, 533] width 34 height 11
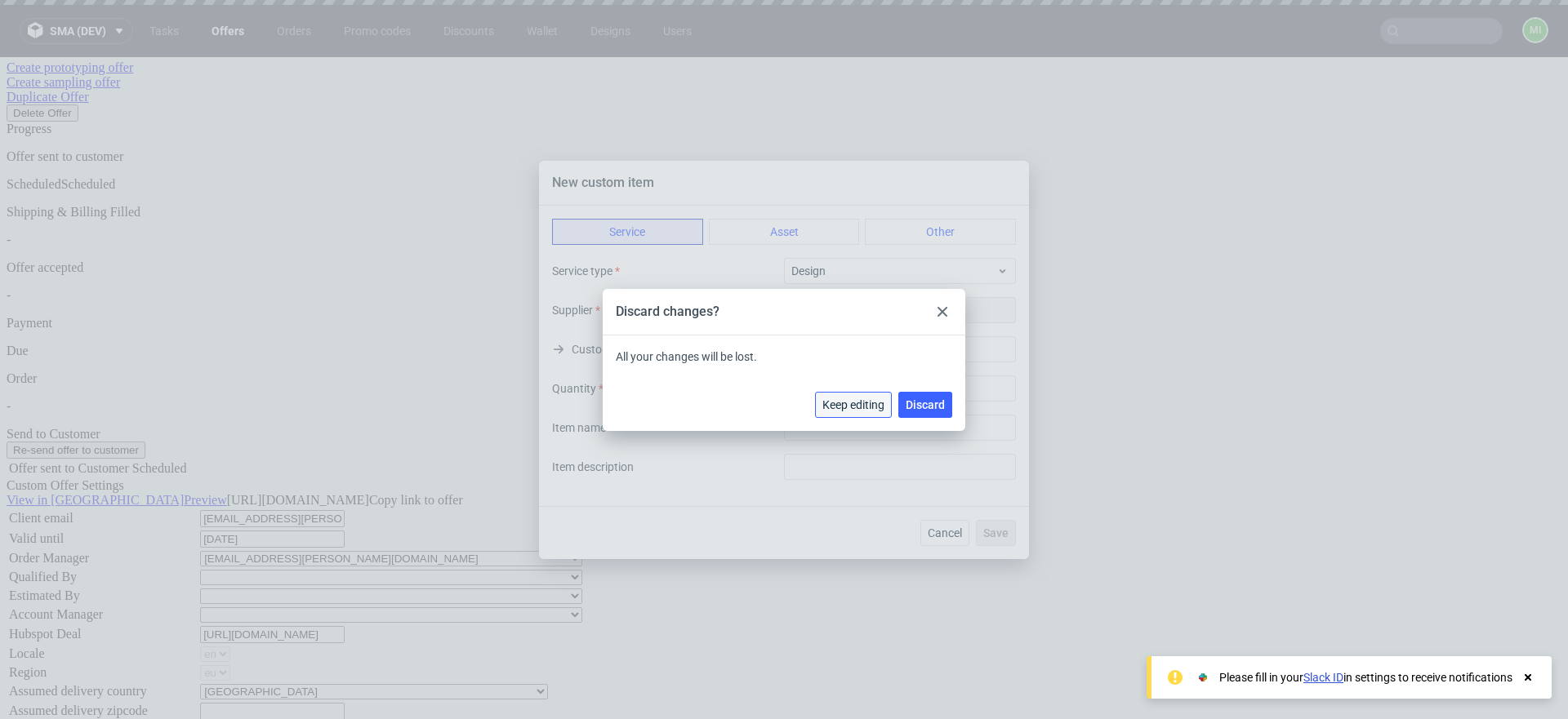
click at [858, 406] on span "Keep editing" at bounding box center [853, 405] width 62 height 11
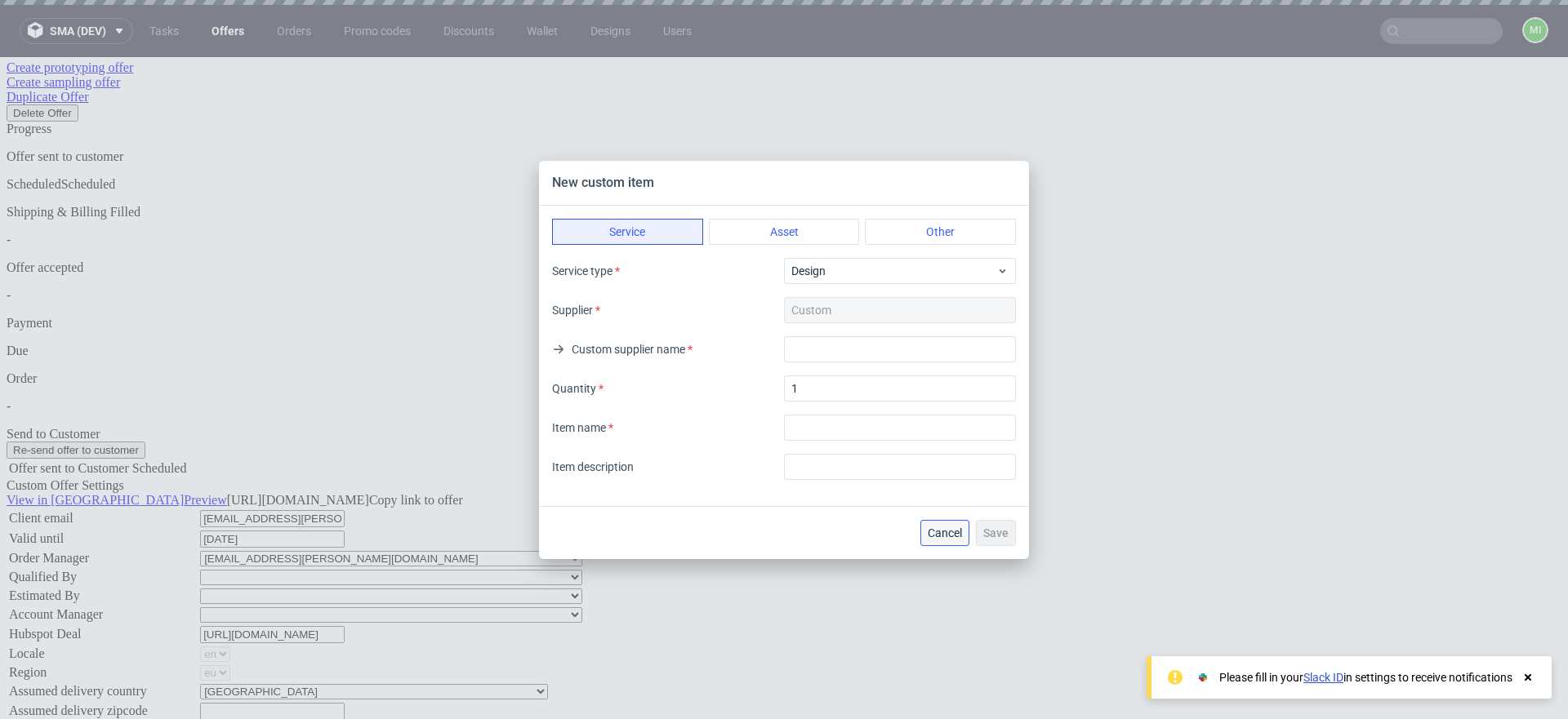
click at [938, 532] on span "Cancel" at bounding box center [944, 533] width 34 height 11
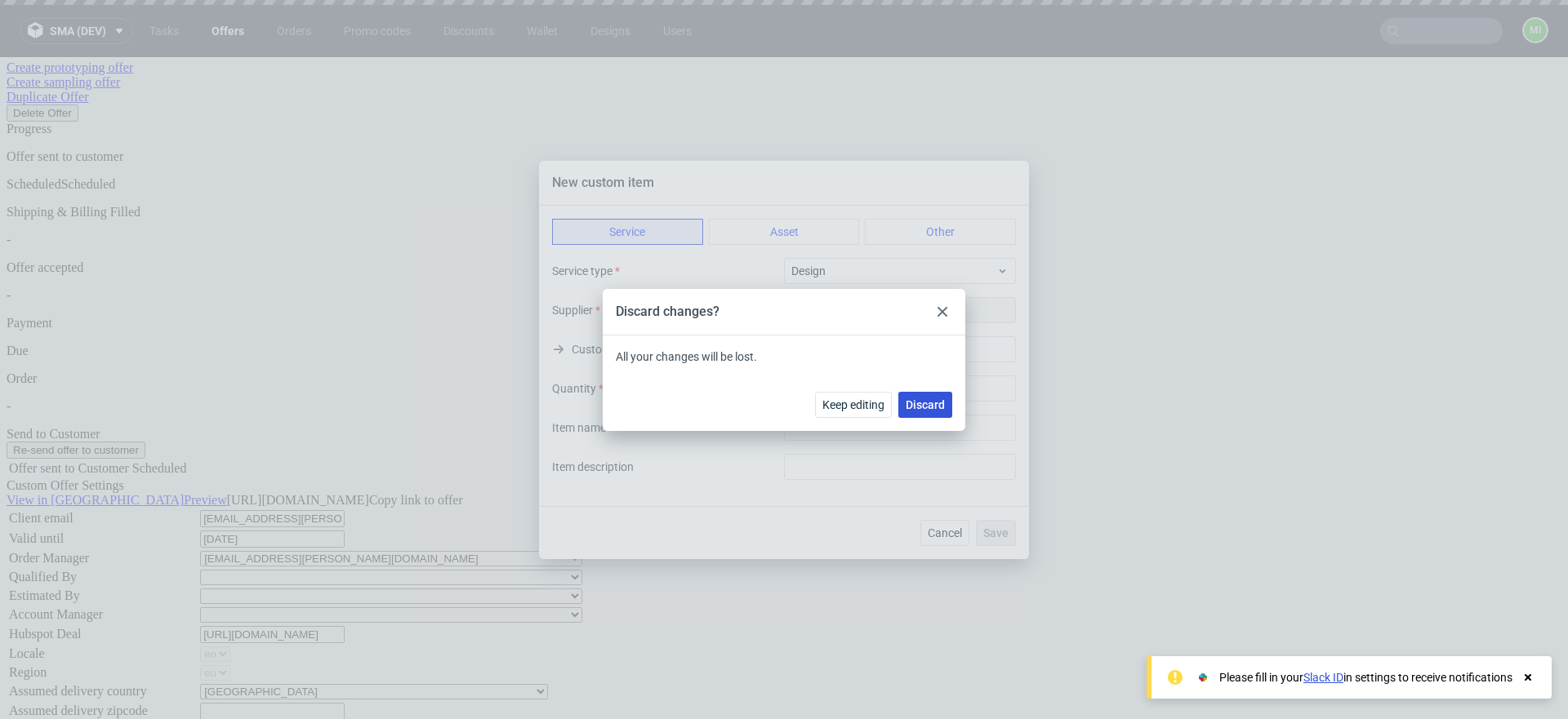
click at [918, 411] on span "Discard" at bounding box center [924, 405] width 39 height 11
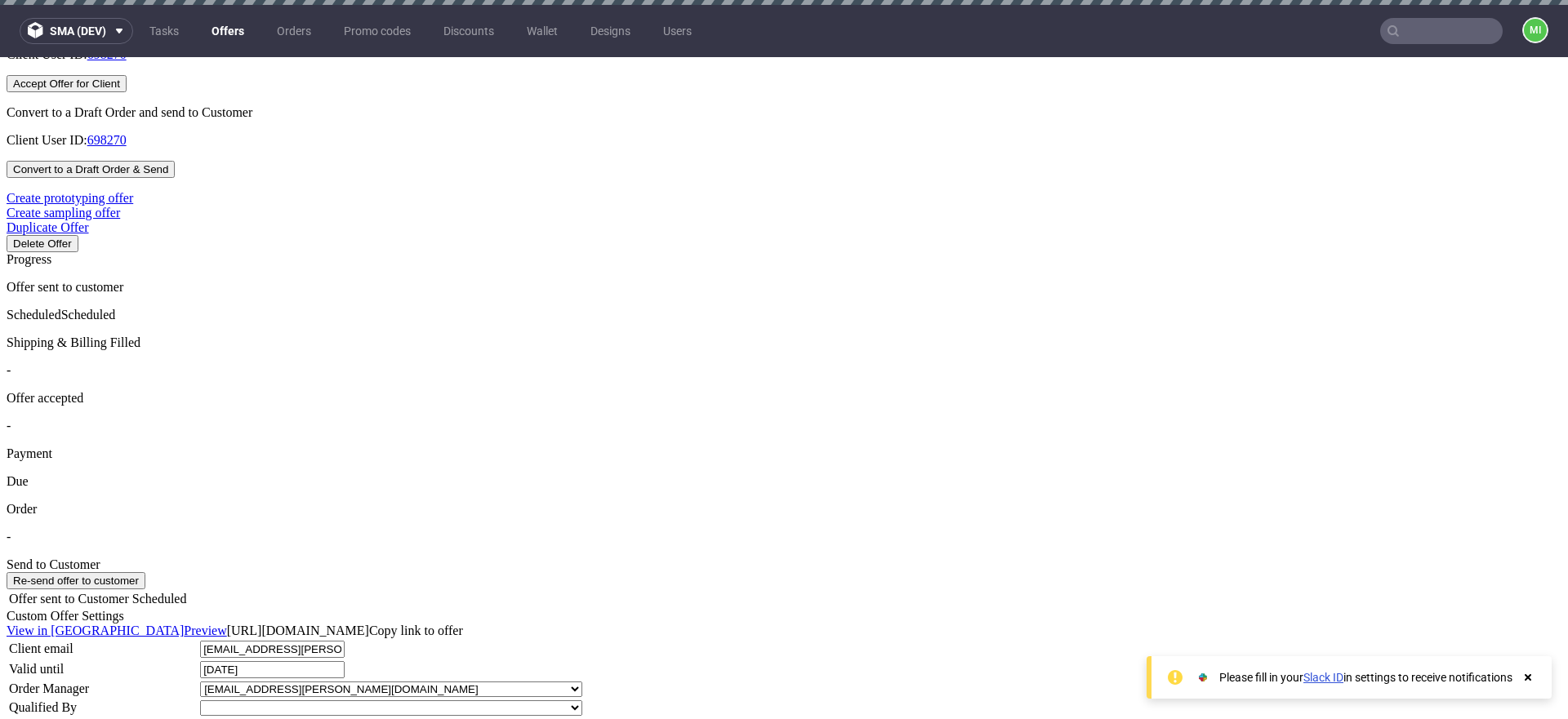
scroll to position [728, 0]
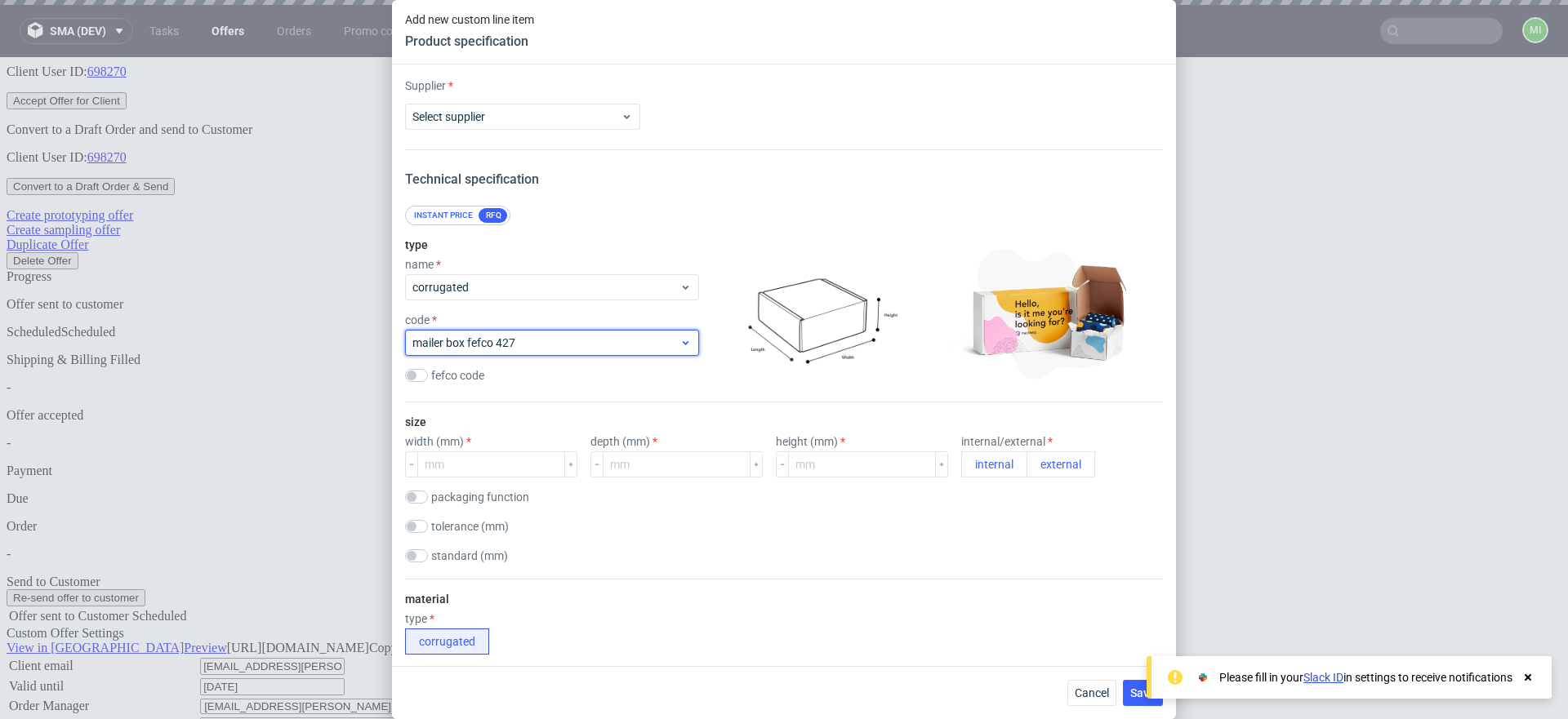
click at [656, 340] on span "mailer box fefco 427" at bounding box center [546, 343] width 267 height 16
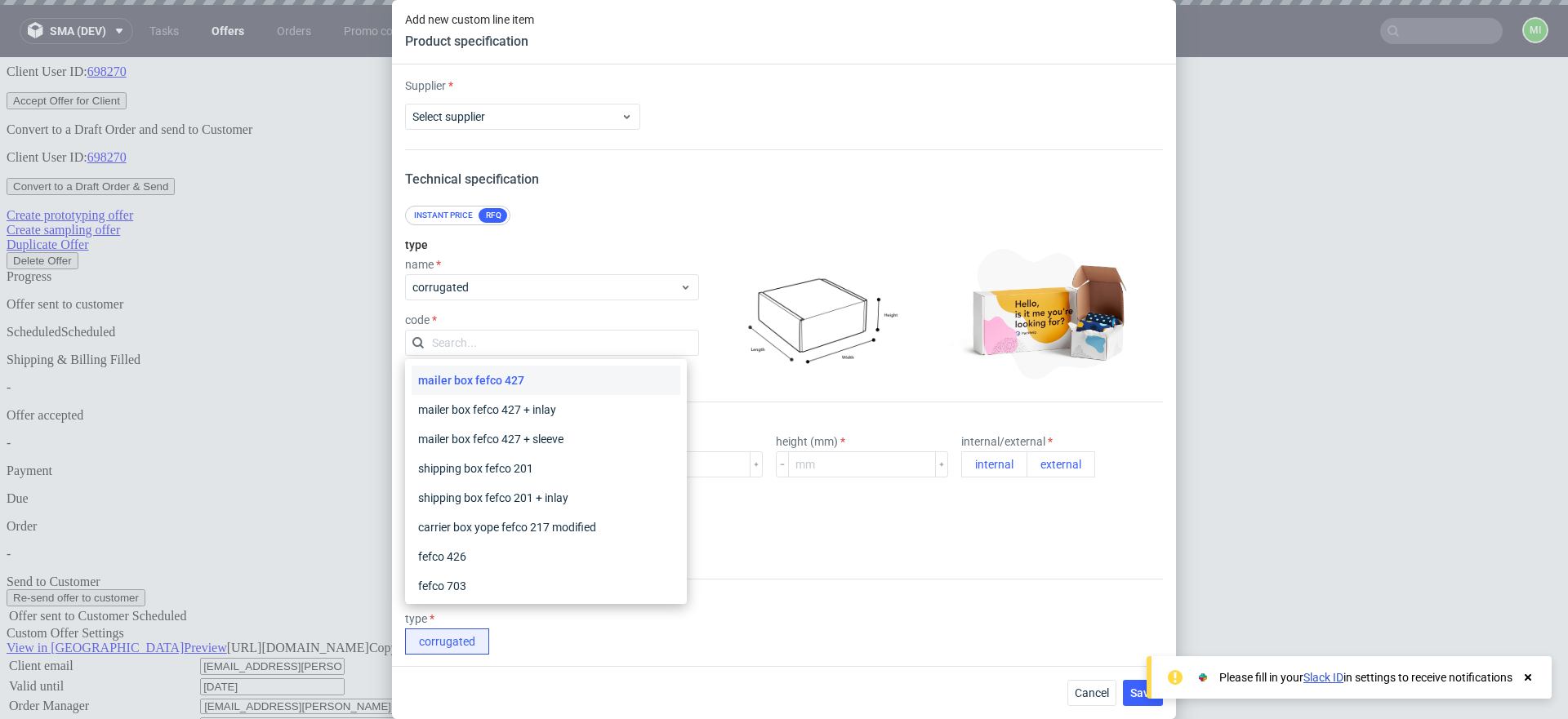
click at [723, 240] on div at bounding box center [819, 313] width 228 height 163
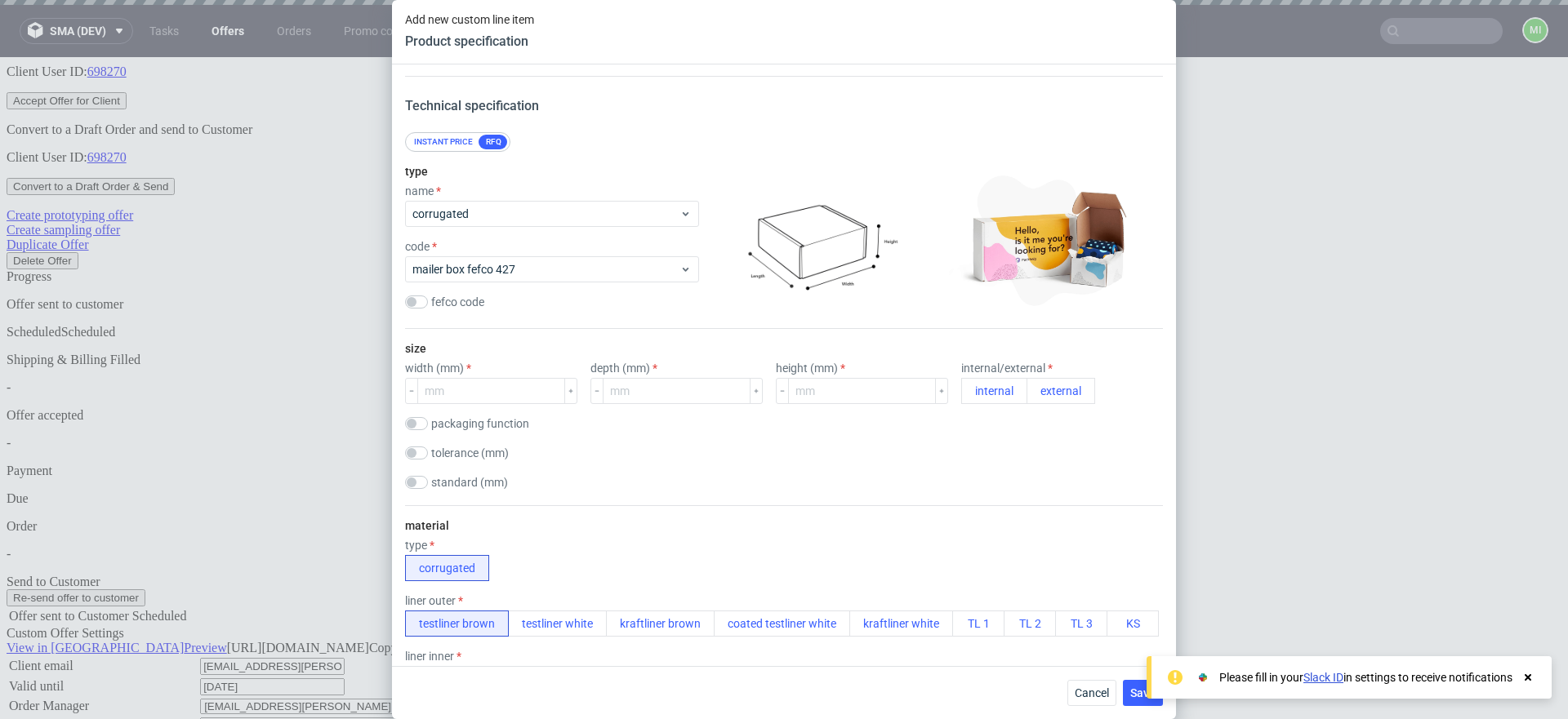
scroll to position [85, 0]
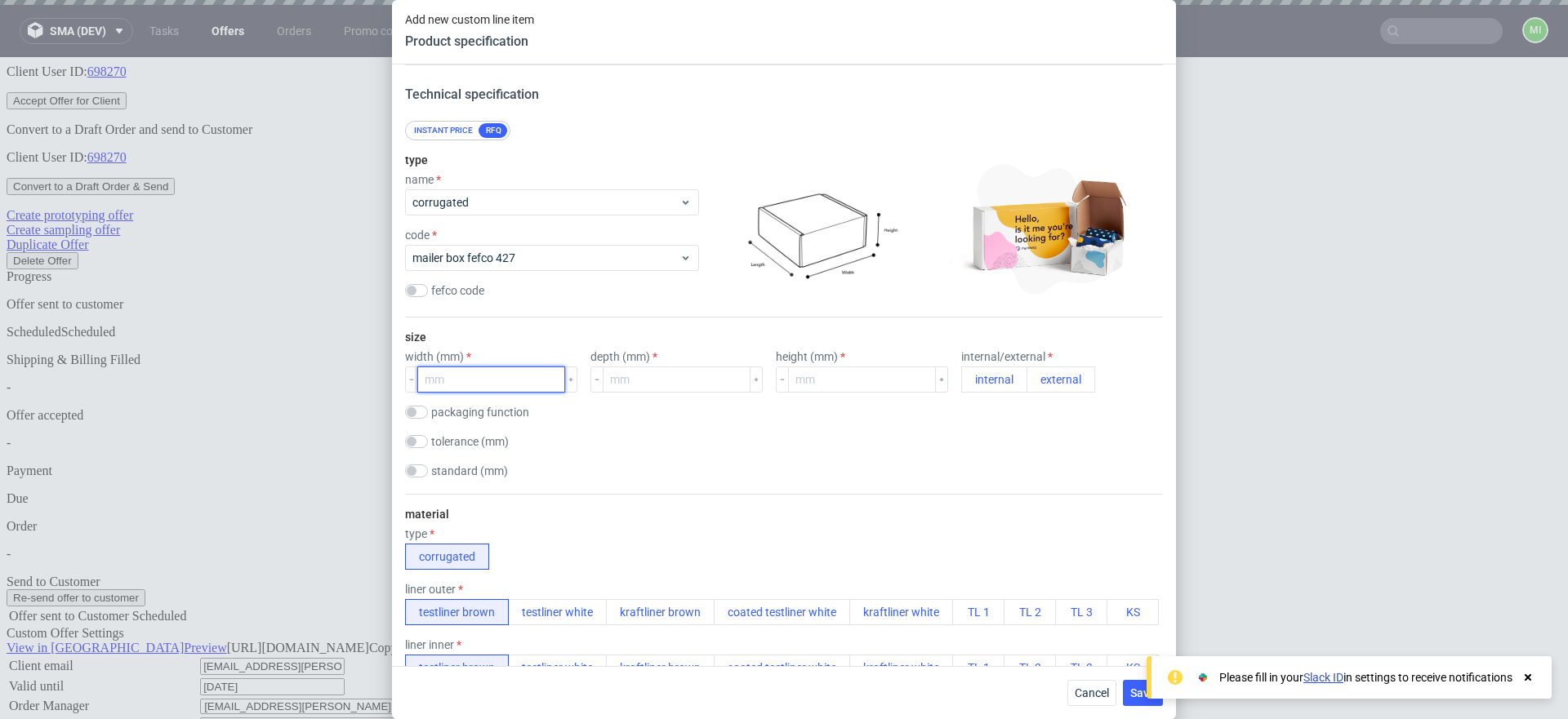
click at [494, 388] on input "number" at bounding box center [491, 379] width 148 height 26
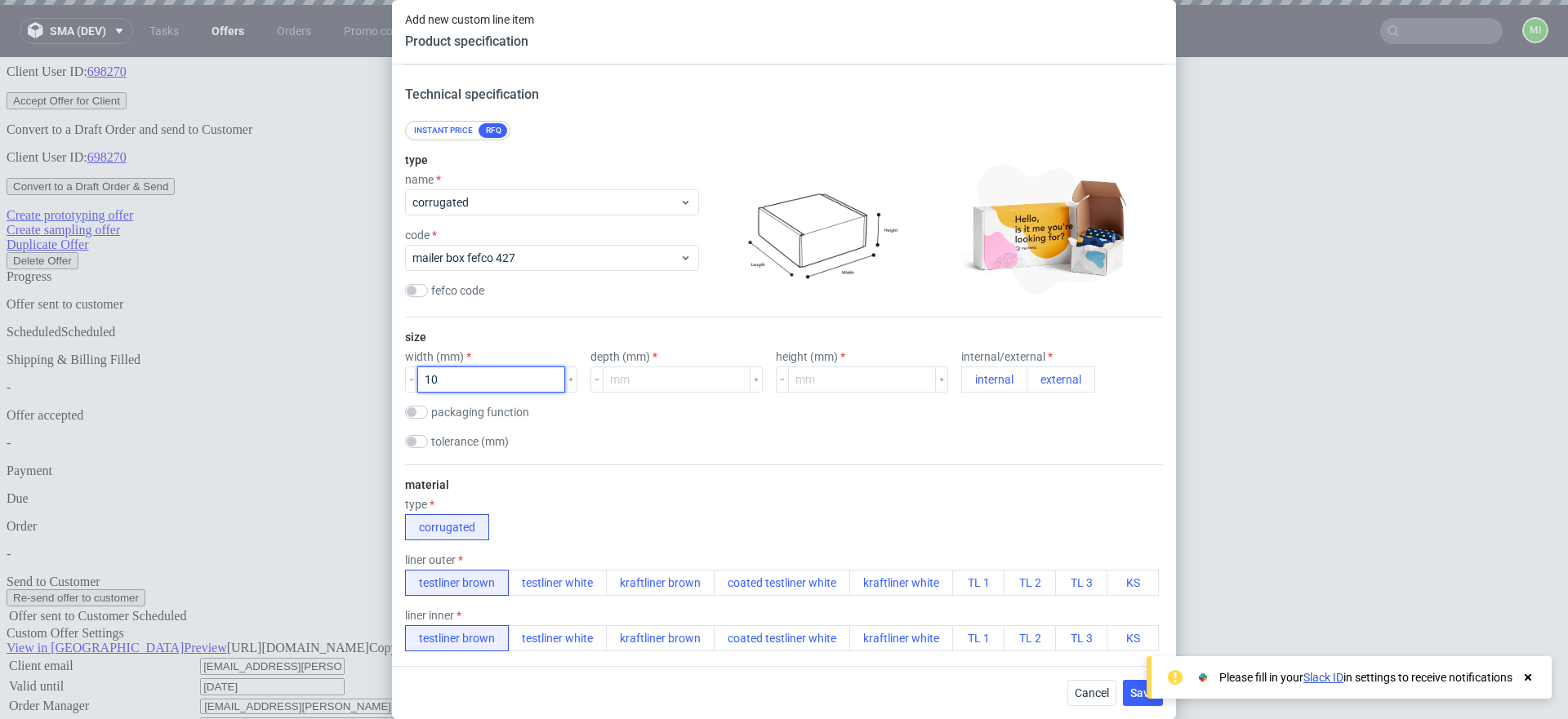
type input "10"
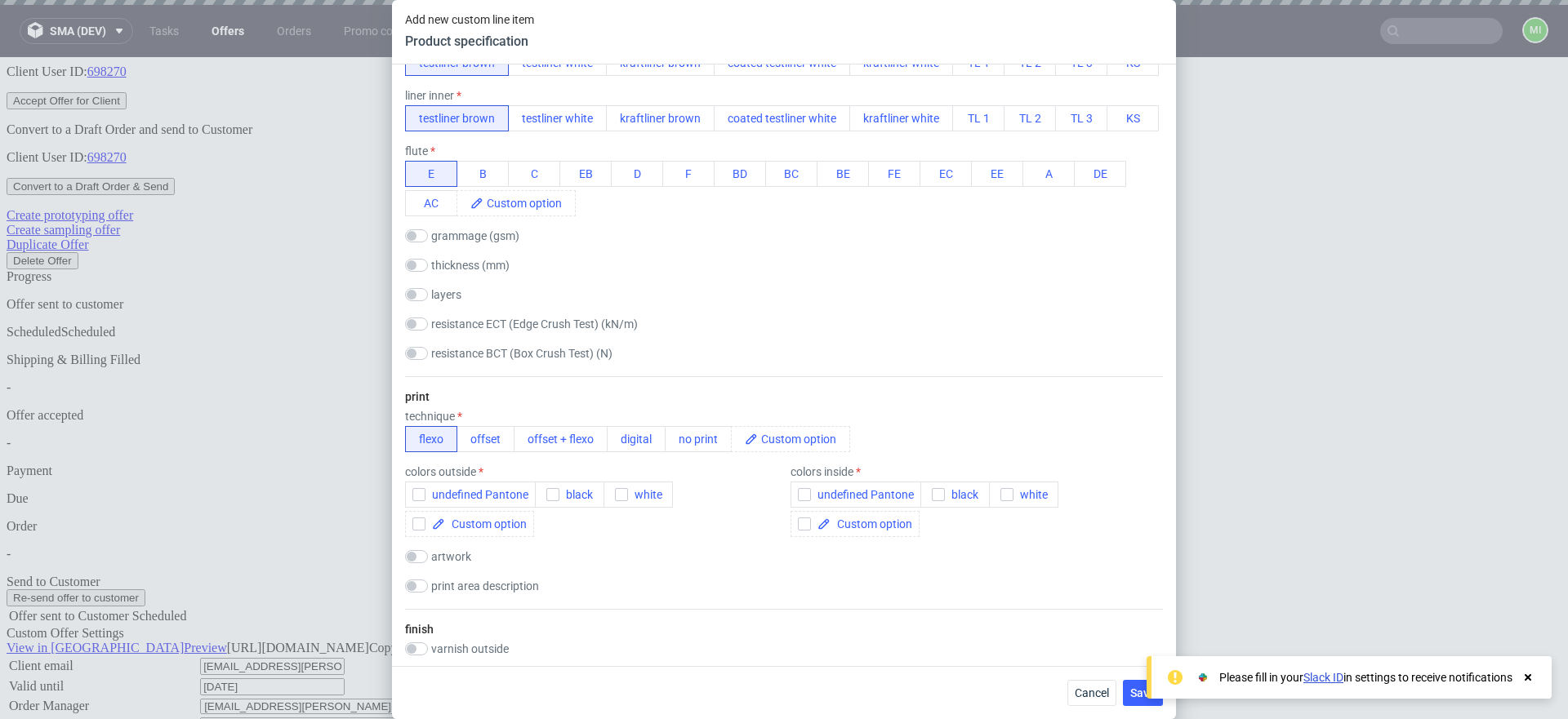
scroll to position [813, 0]
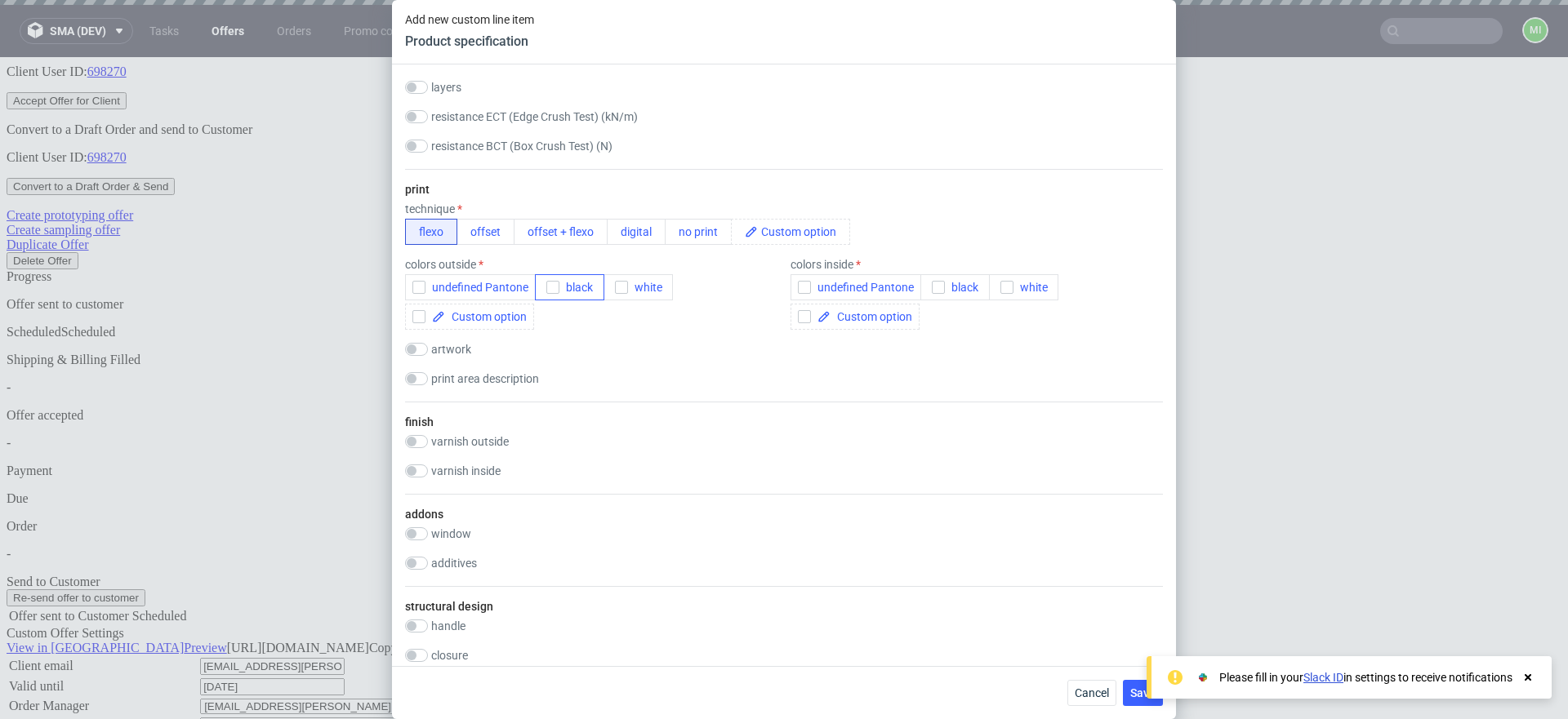
type input "5"
click at [566, 294] on span "black" at bounding box center [576, 287] width 33 height 13
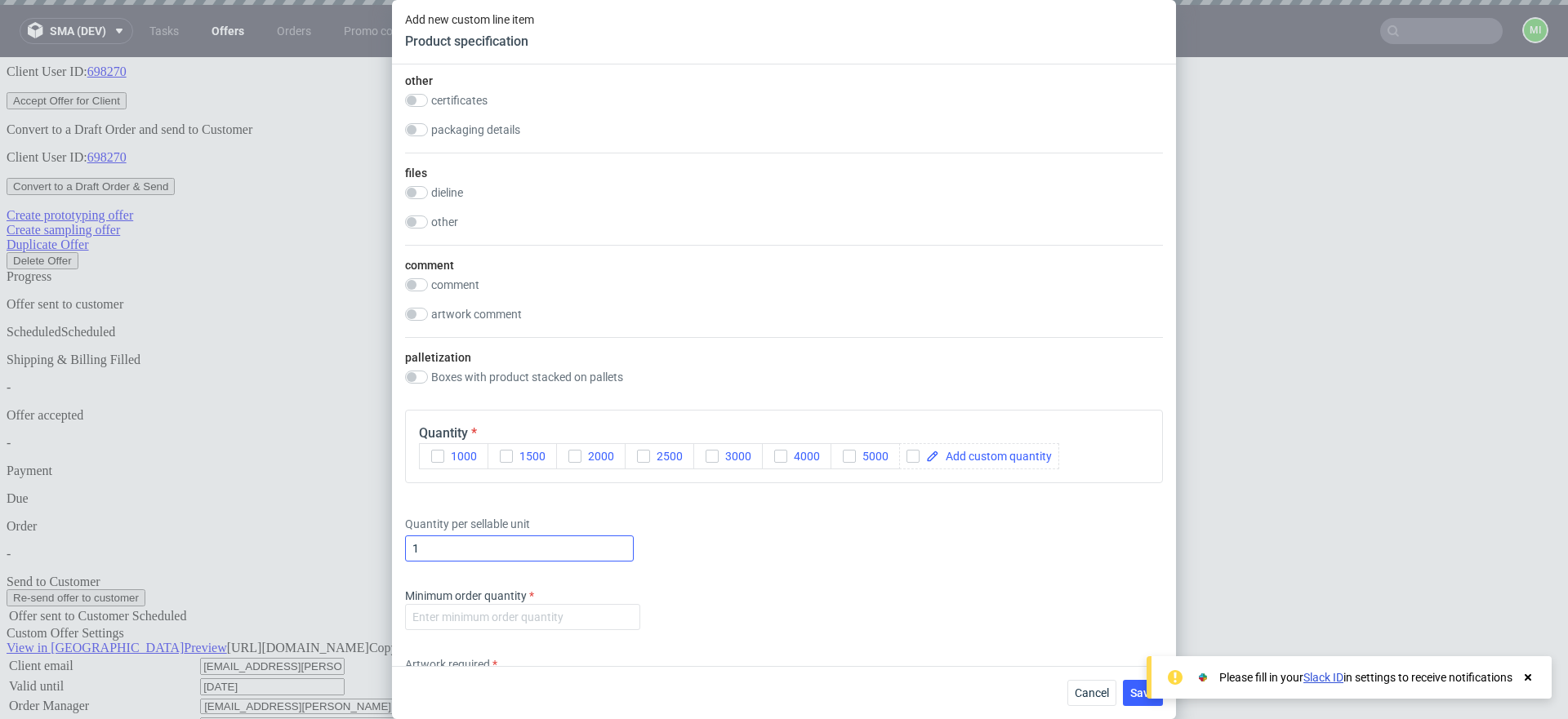
scroll to position [1621, 0]
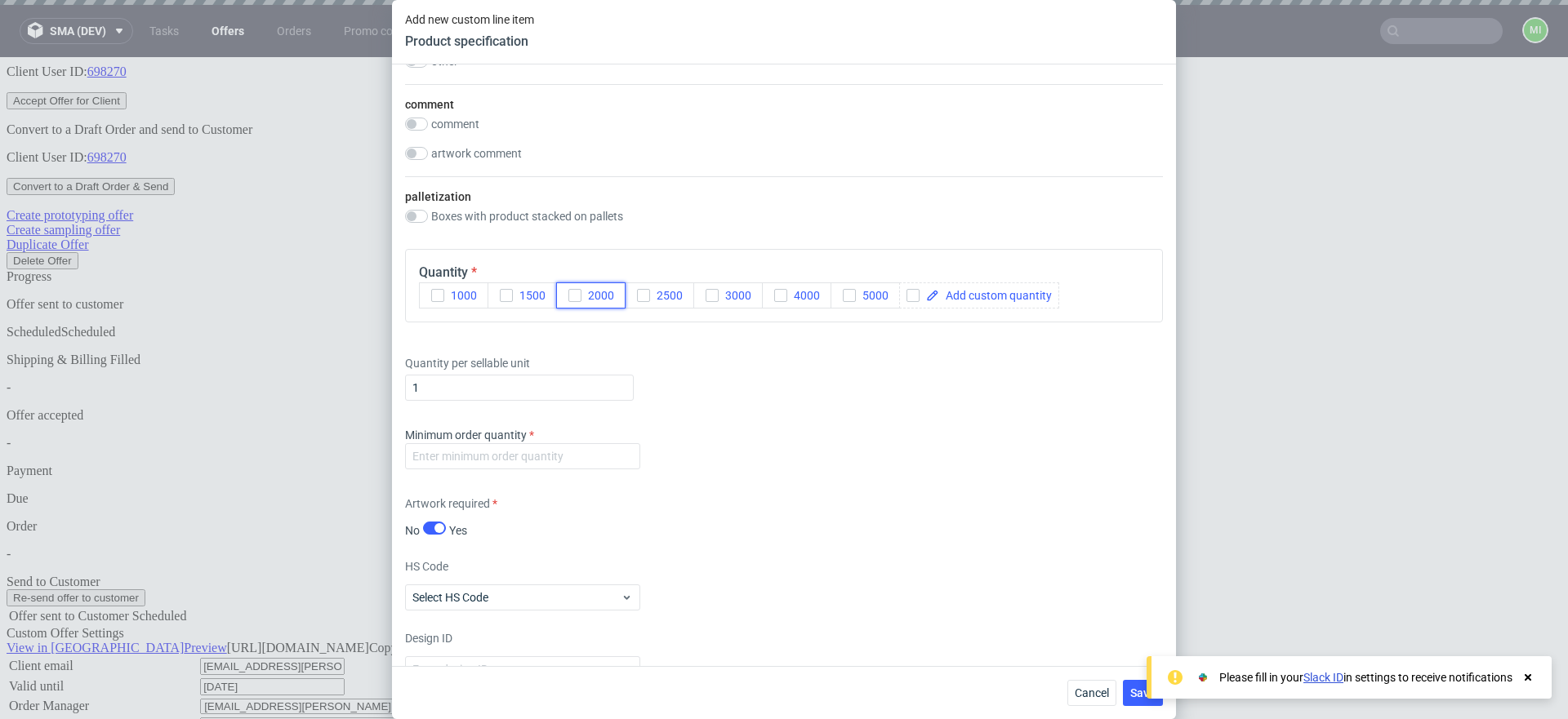
click at [579, 302] on icon "button" at bounding box center [575, 296] width 11 height 11
click at [480, 401] on input "1" at bounding box center [519, 388] width 228 height 26
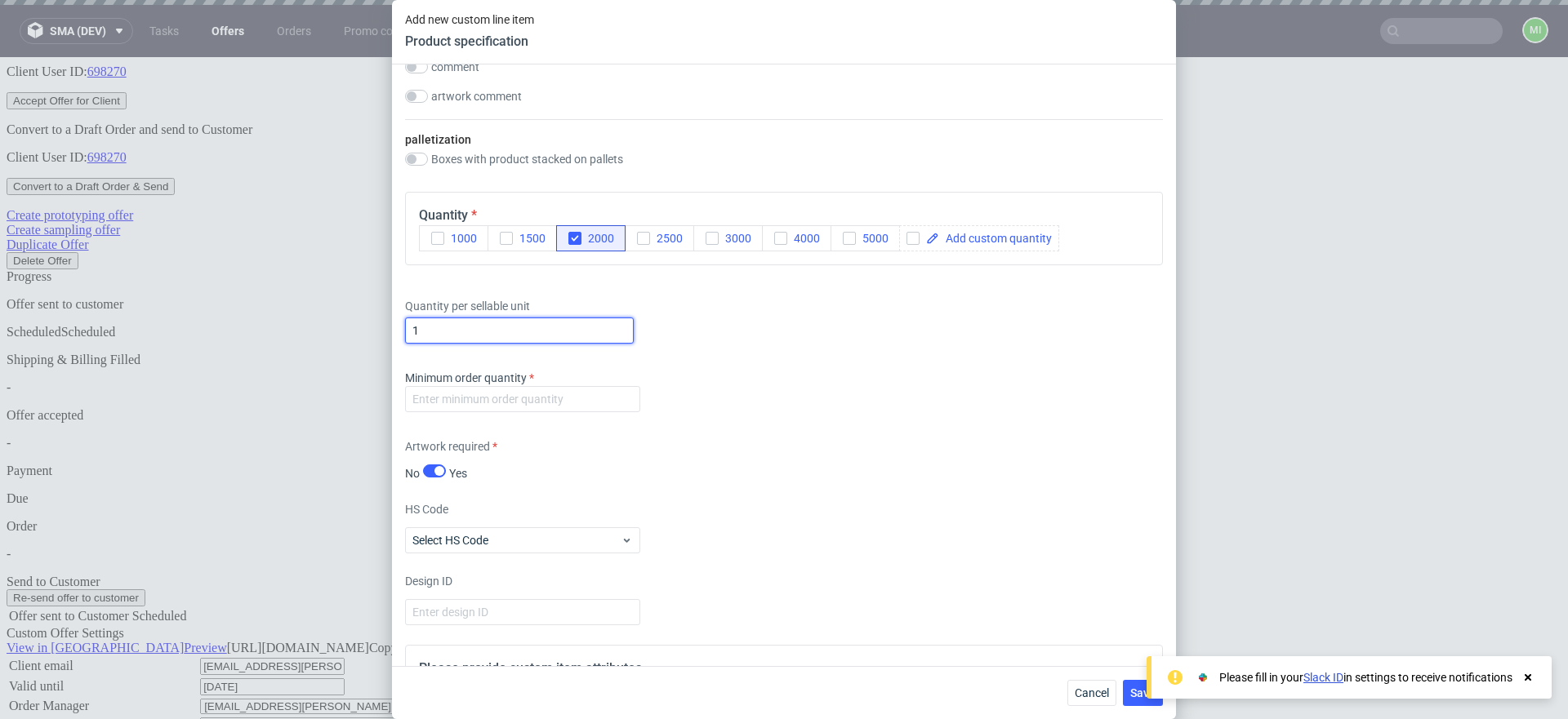
scroll to position [1745, 0]
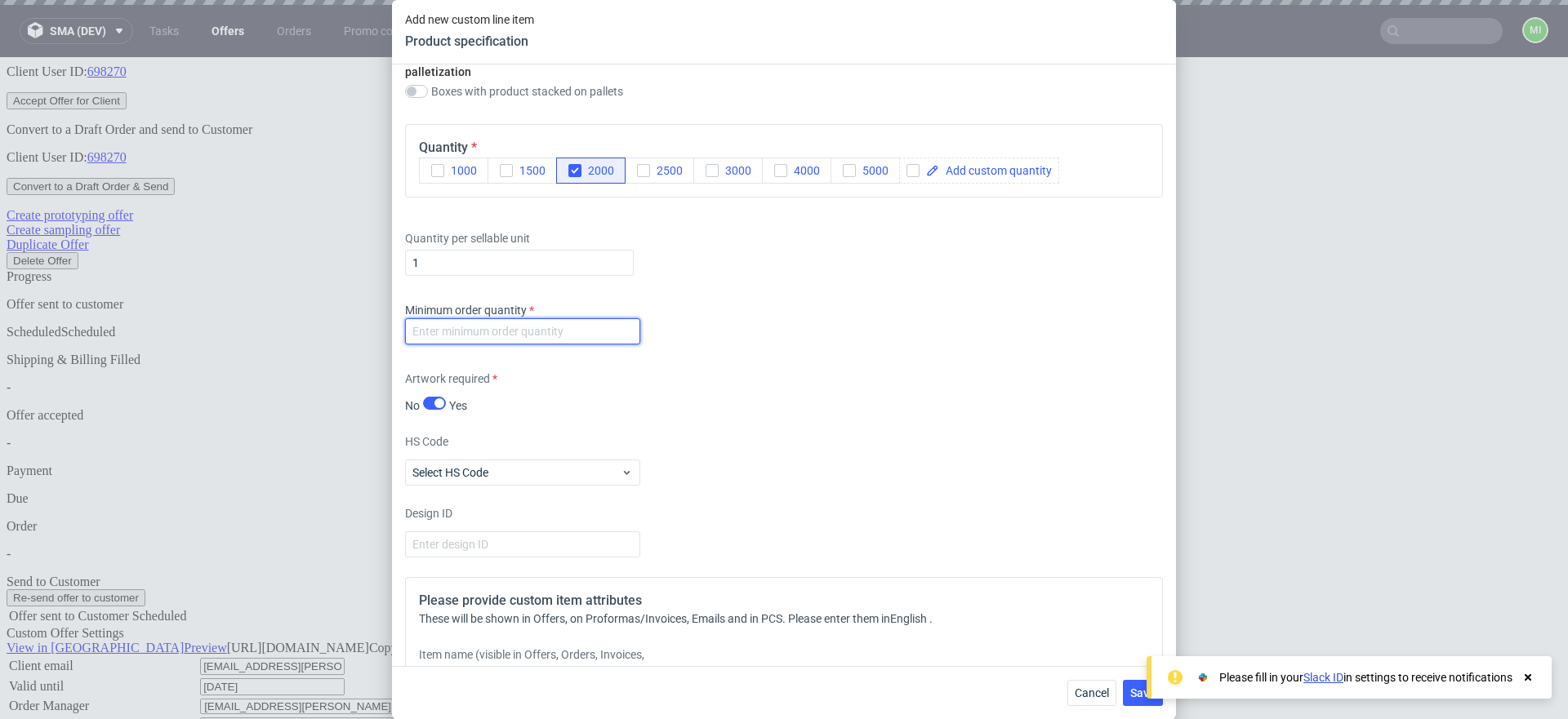
click at [505, 345] on input "number" at bounding box center [522, 331] width 235 height 26
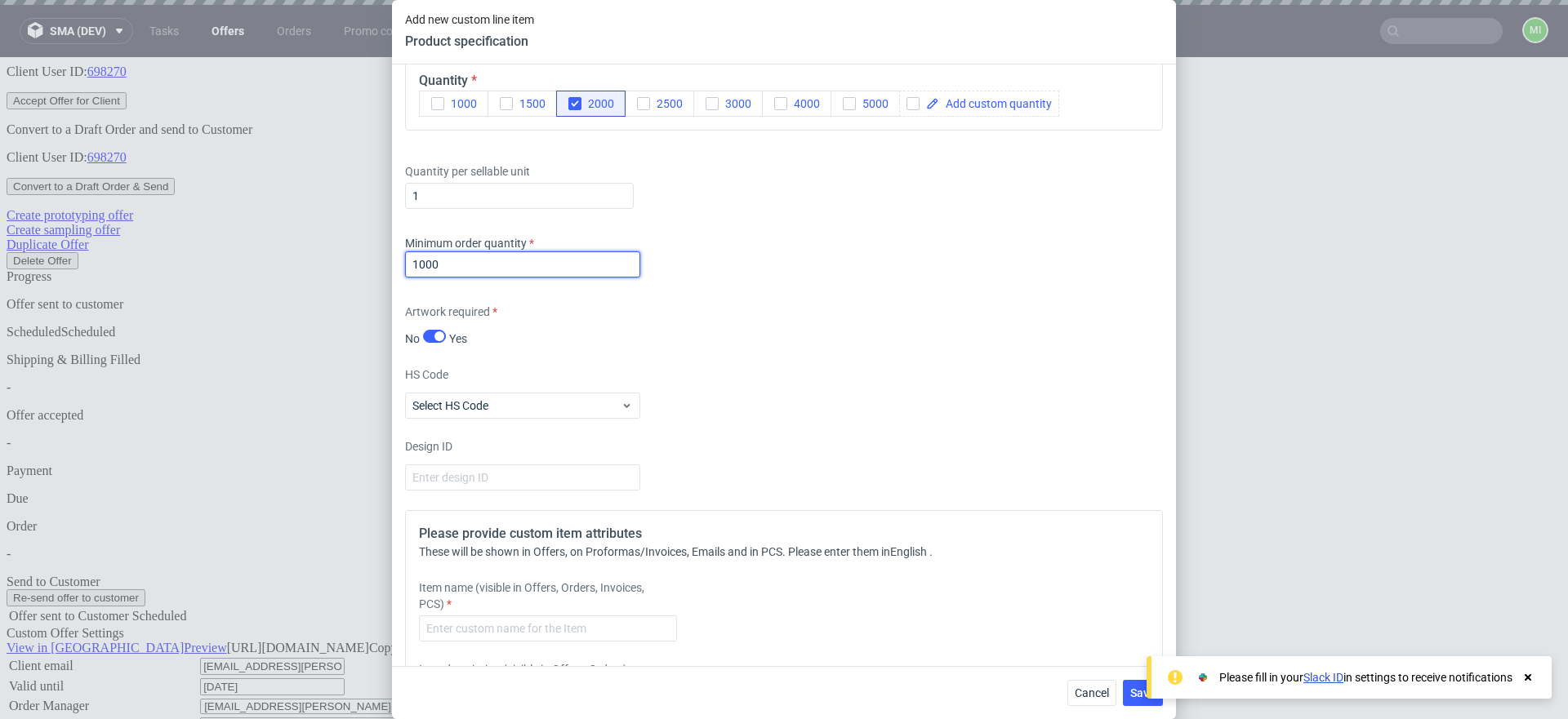
scroll to position [2169, 0]
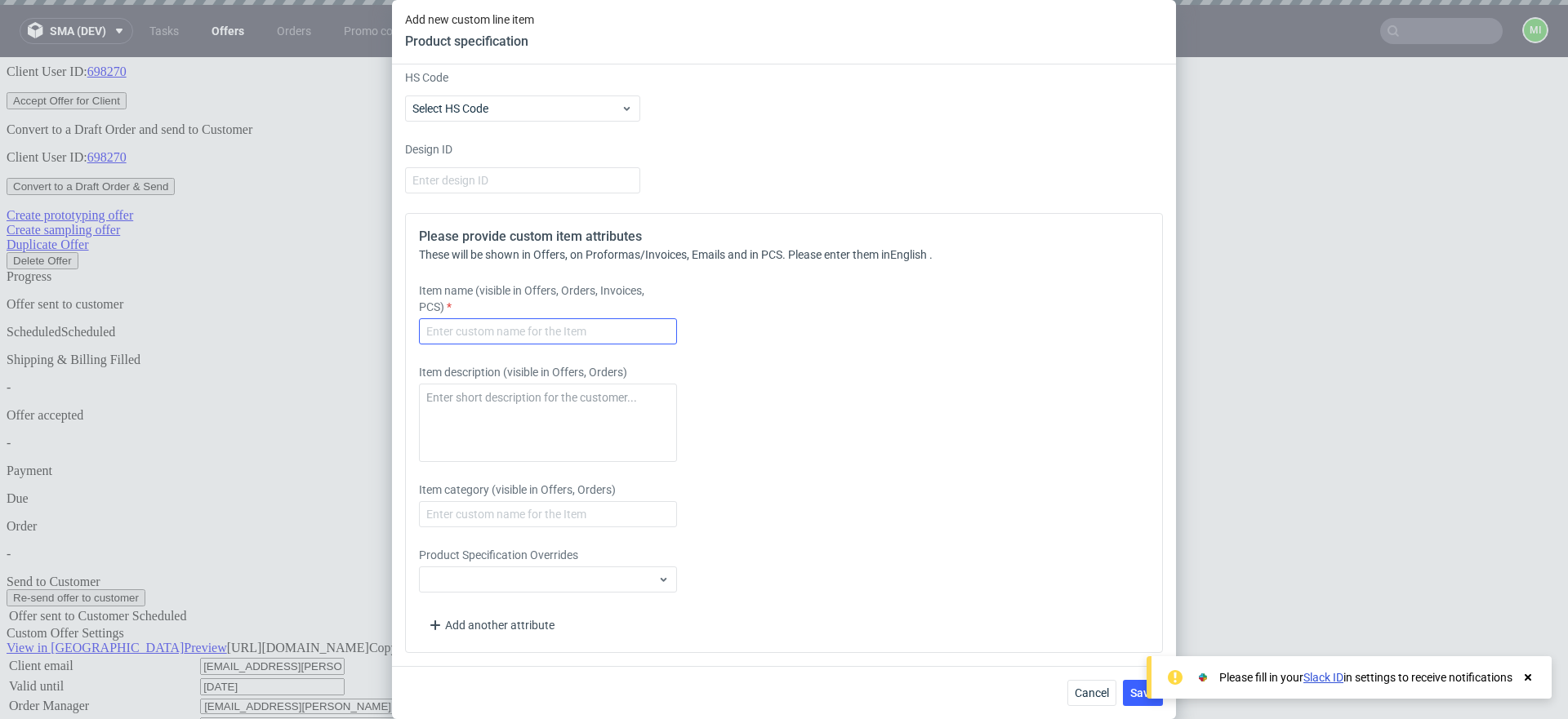
type input "1000"
click at [519, 330] on input "text" at bounding box center [548, 331] width 258 height 26
type input "sdfsdfsdfs3wr23423"
click at [1524, 677] on icon at bounding box center [1527, 678] width 14 height 13
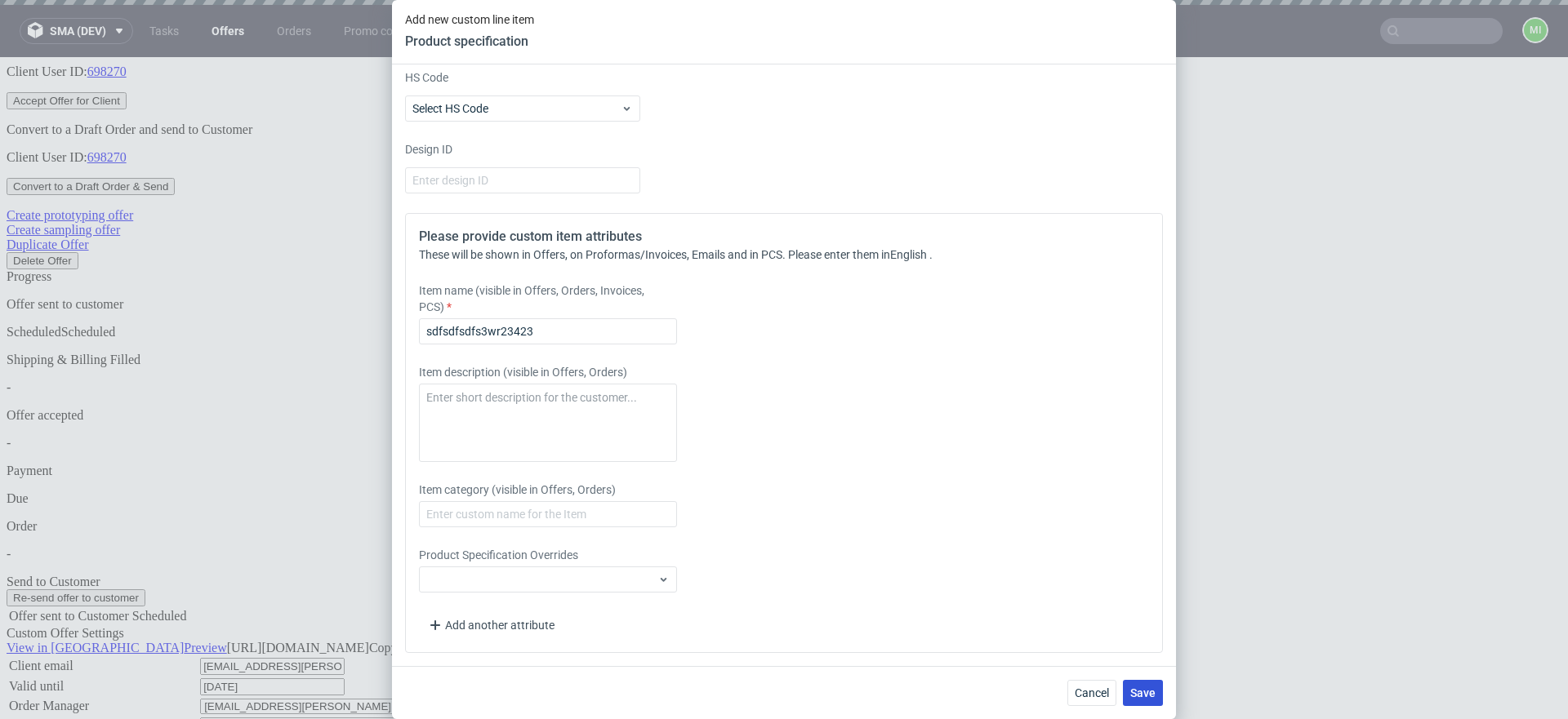
click at [1155, 687] on span "Save" at bounding box center [1143, 693] width 26 height 11
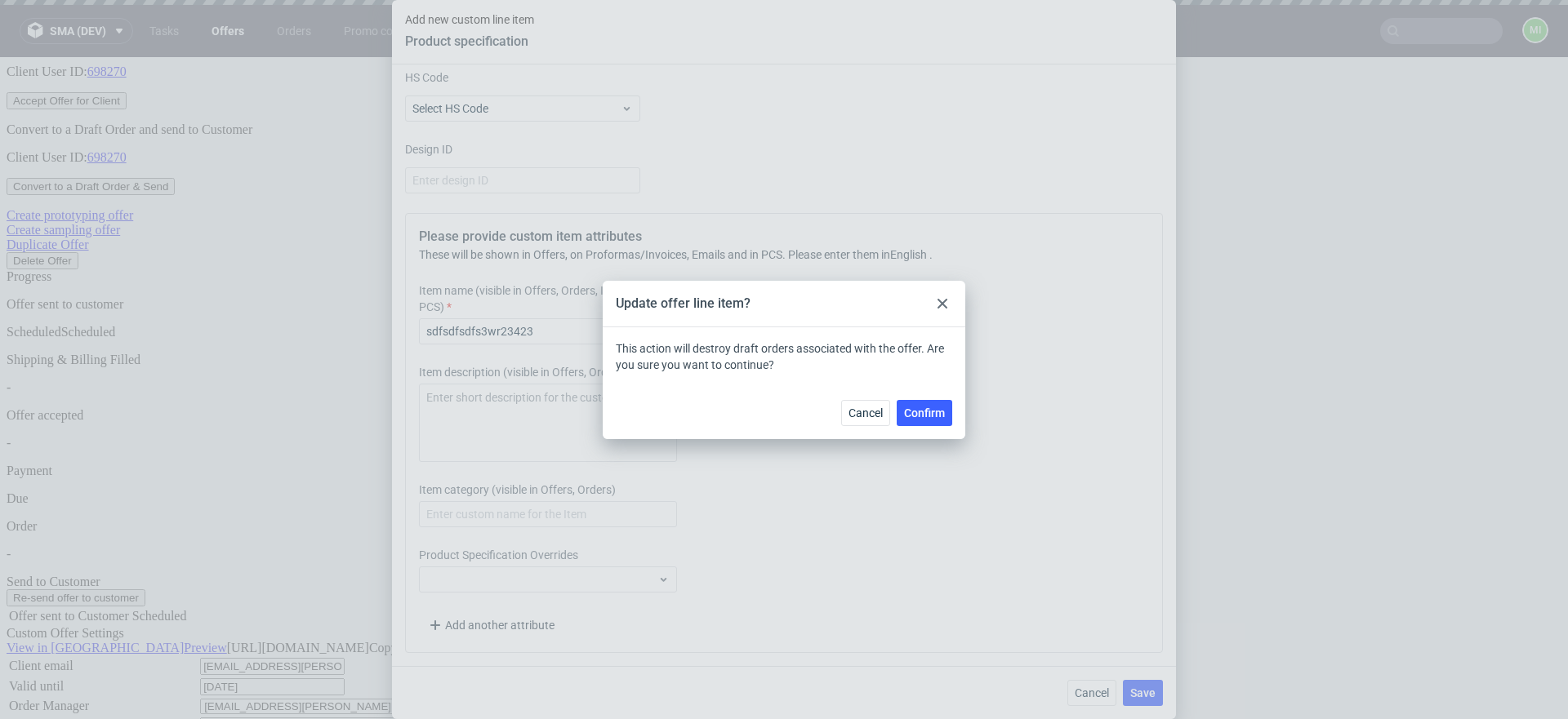
drag, startPoint x: 923, startPoint y: 416, endPoint x: 853, endPoint y: 377, distance: 80.1
click at [856, 384] on div "Update offer line item? This action will destroy draft orders associated with t…" at bounding box center [784, 360] width 363 height 159
click at [927, 412] on span "Confirm" at bounding box center [924, 413] width 41 height 11
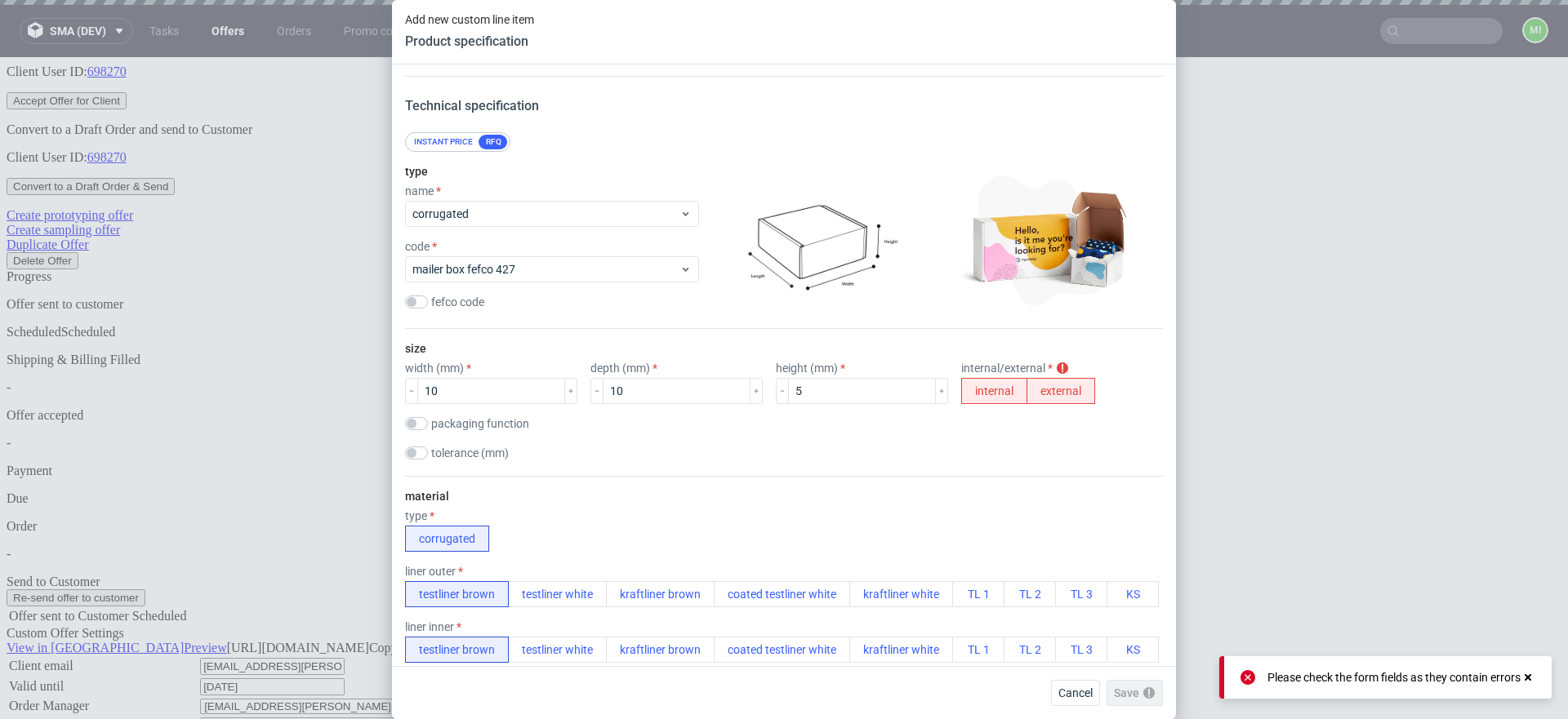
scroll to position [0, 0]
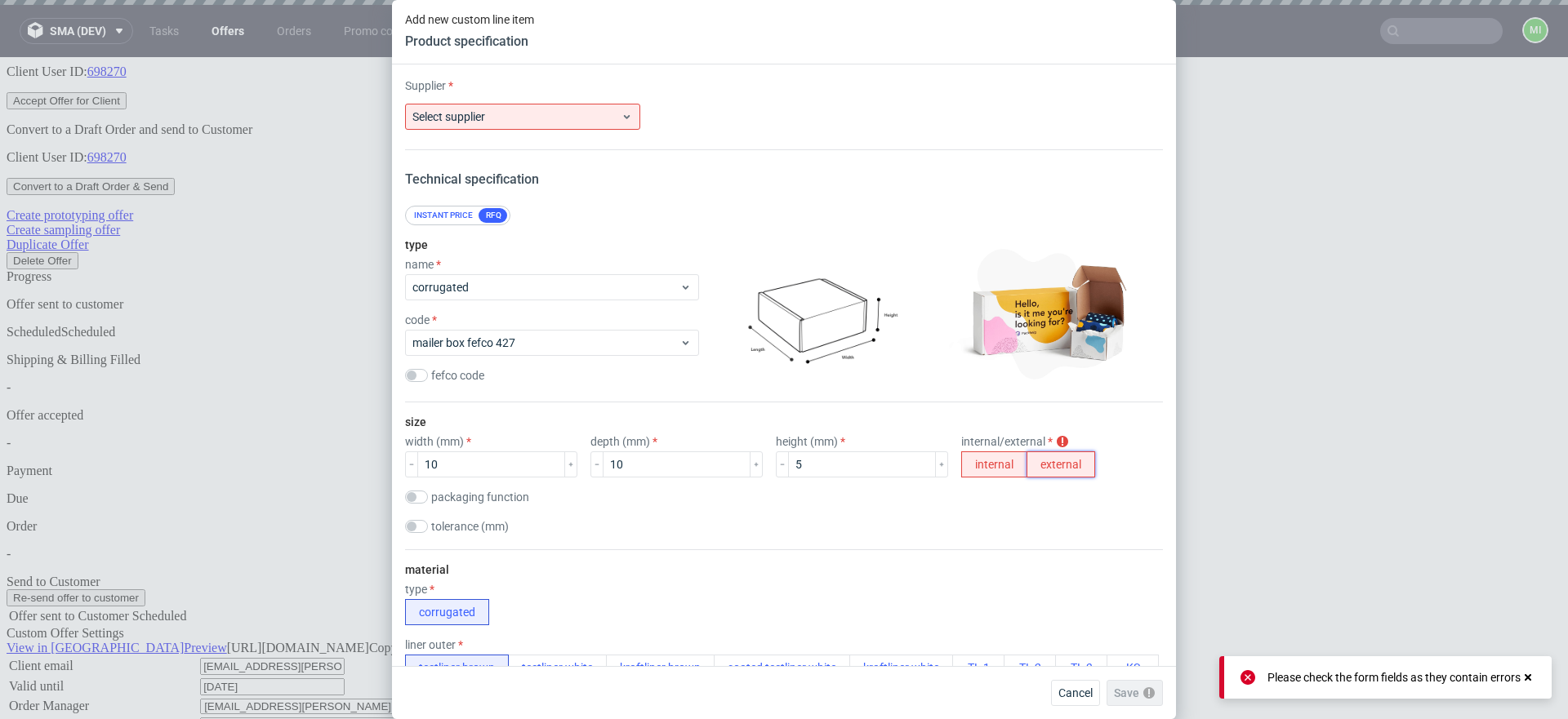
click at [1027, 465] on button "external" at bounding box center [1061, 464] width 69 height 26
click at [547, 127] on div "Select supplier" at bounding box center [522, 116] width 235 height 26
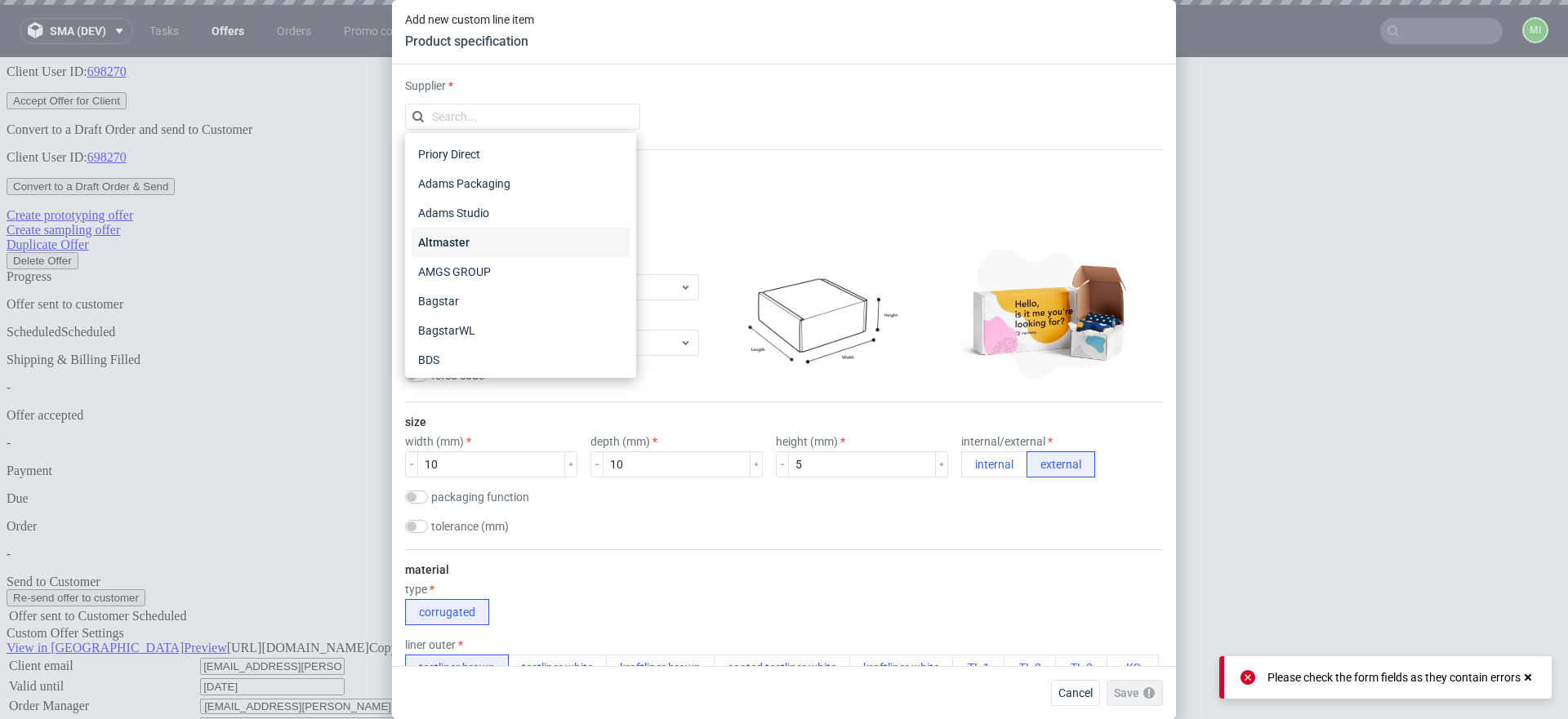
click at [506, 256] on div "Altmaster" at bounding box center [520, 243] width 218 height 30
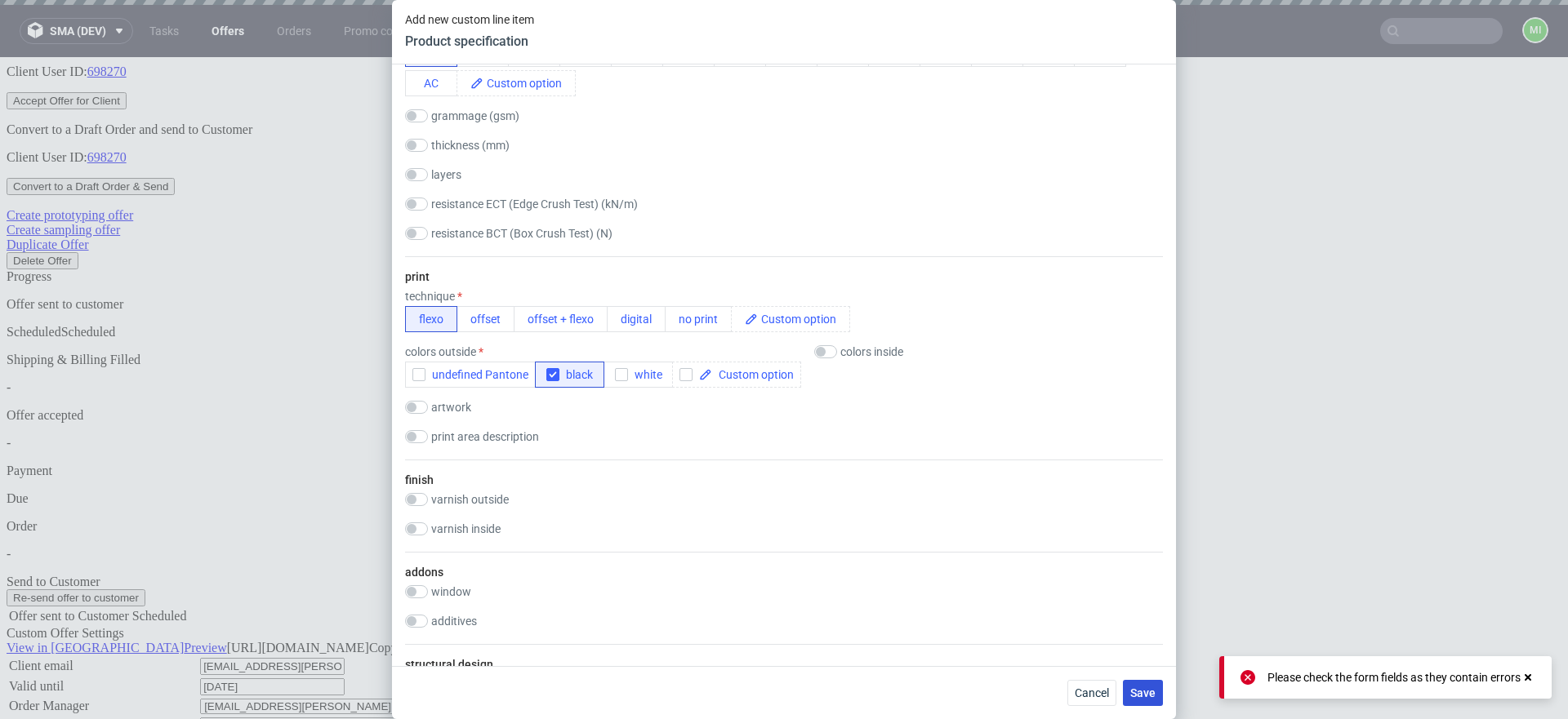
scroll to position [1053, 0]
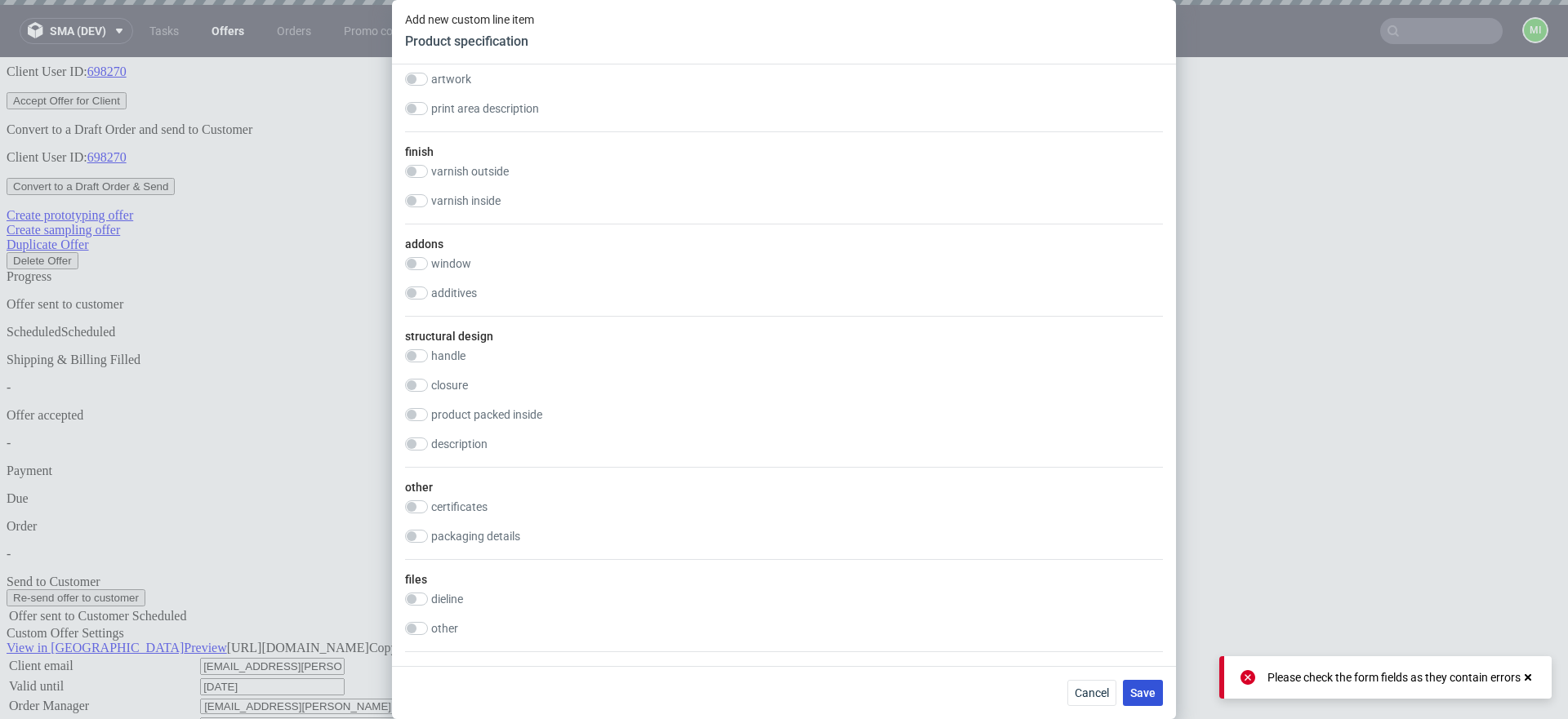
click at [1142, 697] on span "Save" at bounding box center [1143, 693] width 26 height 11
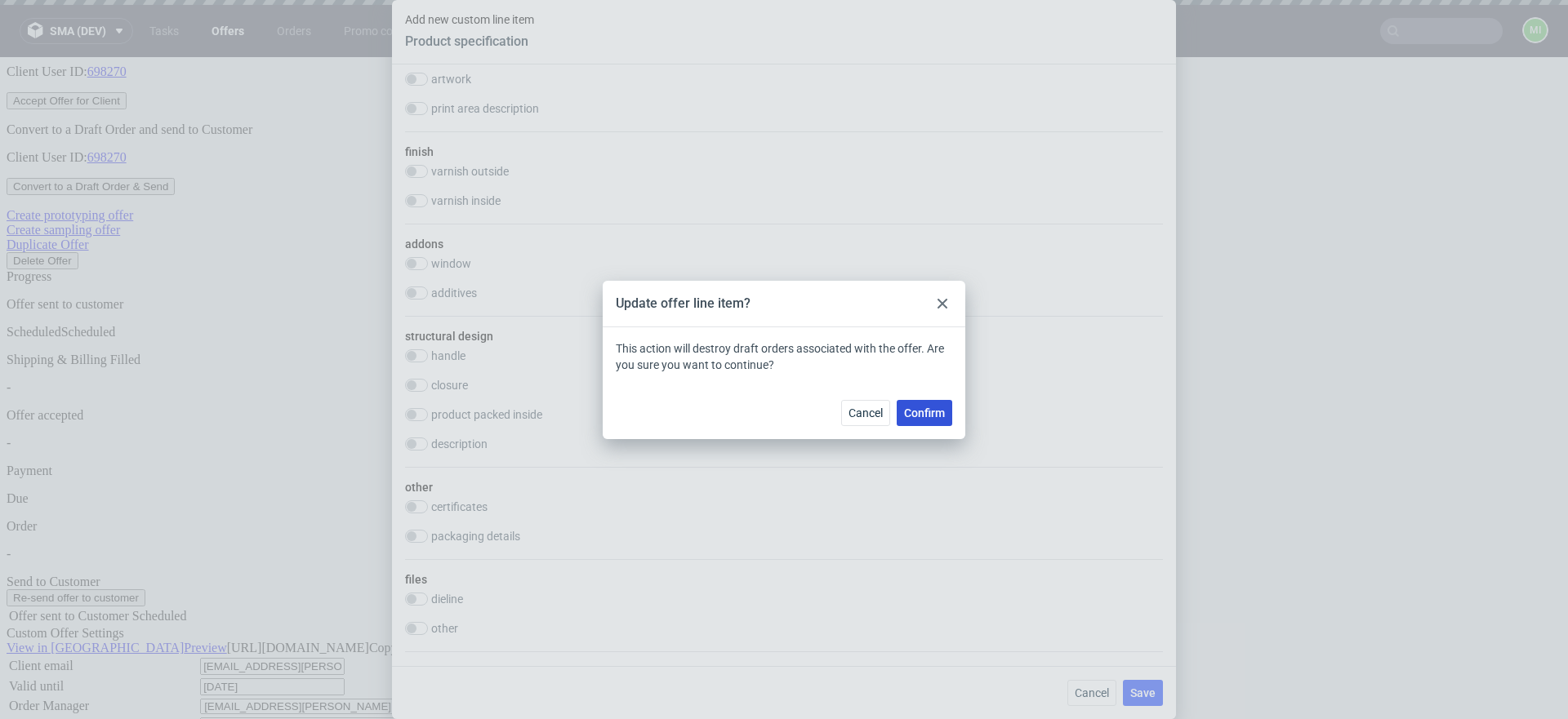
click at [927, 408] on span "Confirm" at bounding box center [924, 413] width 41 height 11
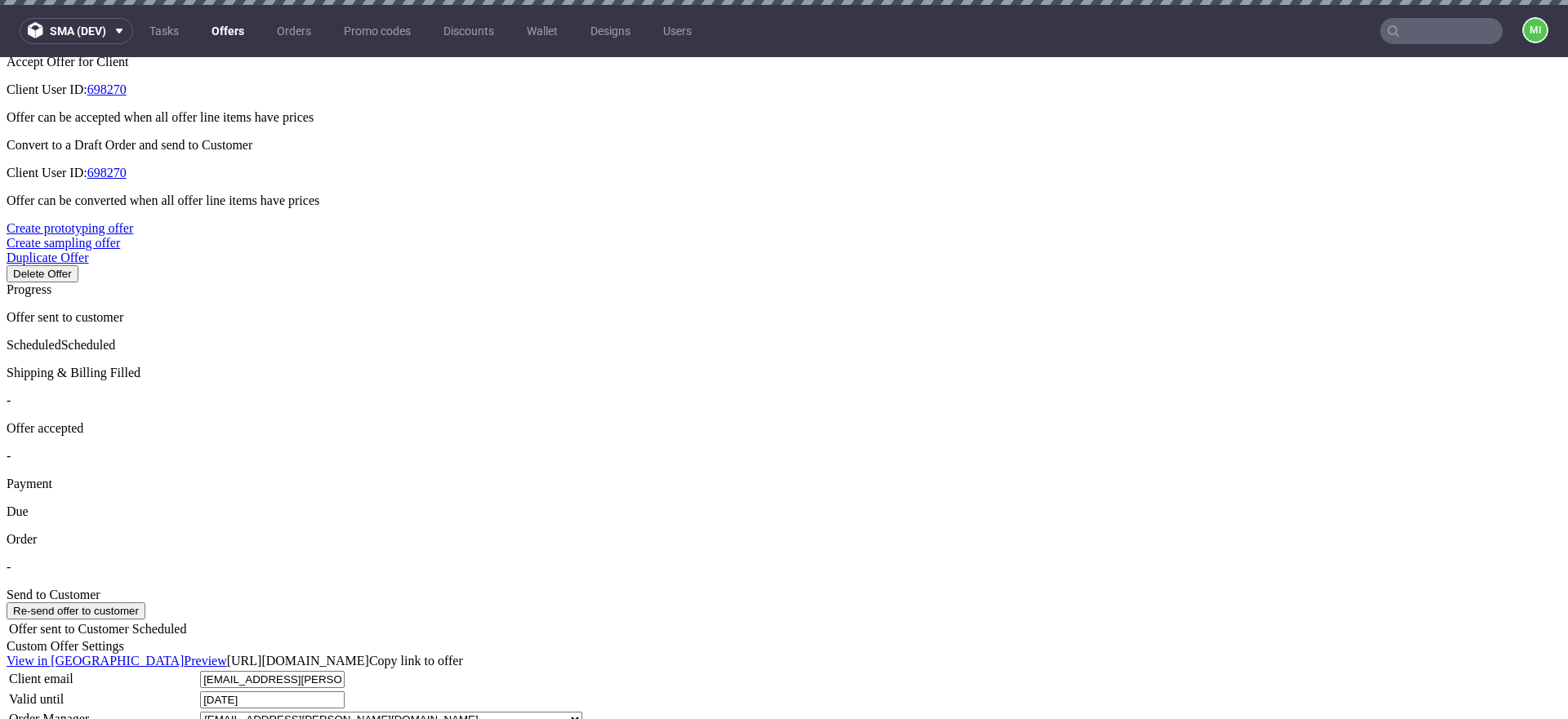
scroll to position [713, 0]
drag, startPoint x: 445, startPoint y: 419, endPoint x: 624, endPoint y: 326, distance: 201.7
